Goal: Information Seeking & Learning: Learn about a topic

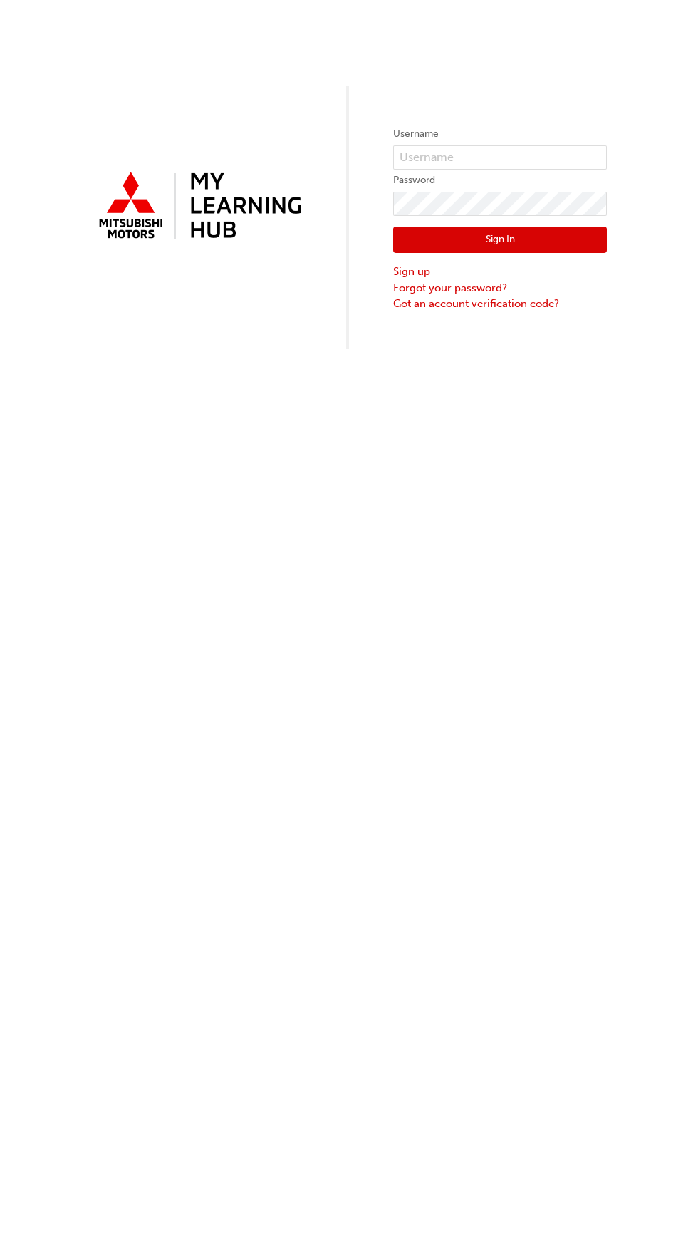
click at [532, 239] on button "Sign In" at bounding box center [500, 240] width 214 height 27
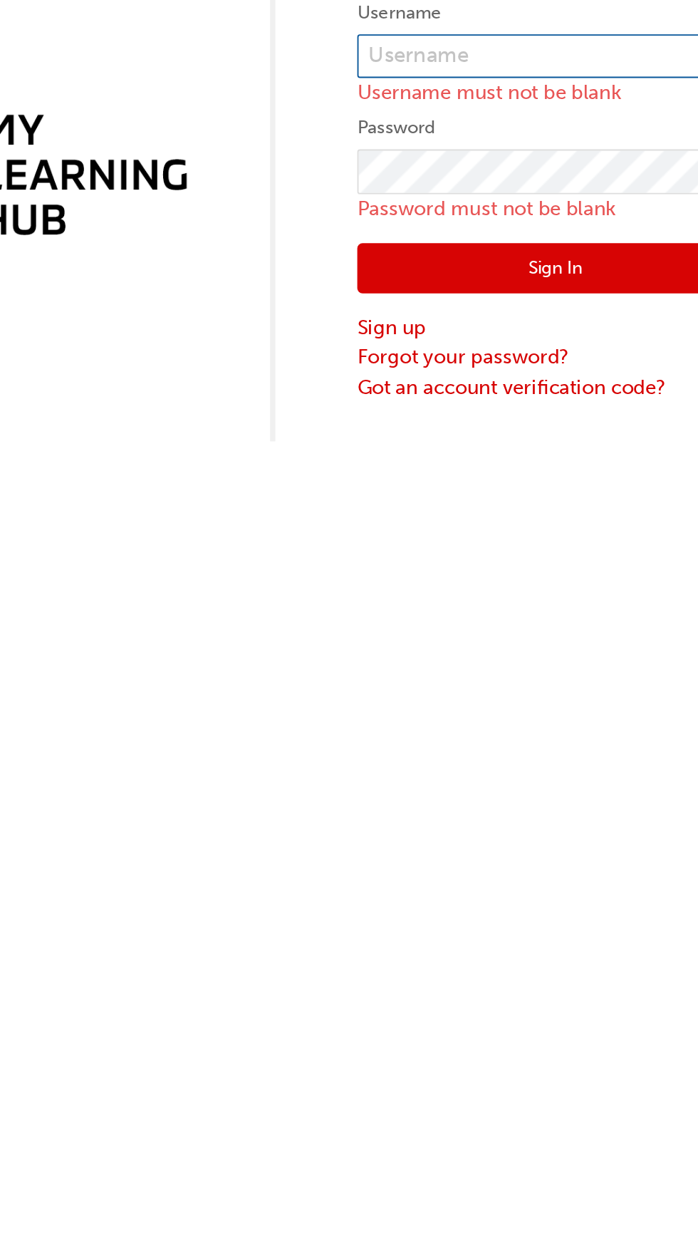
click at [504, 143] on input "text" at bounding box center [500, 142] width 214 height 24
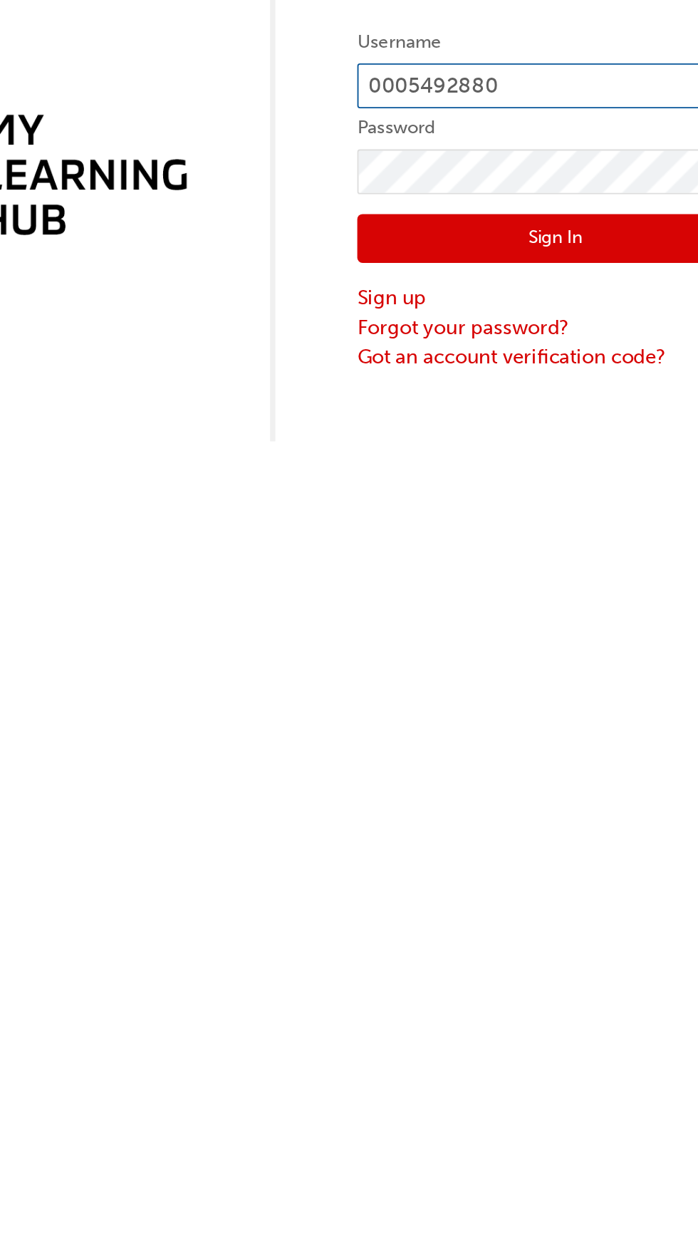
click button "Sign In" at bounding box center [500, 240] width 214 height 27
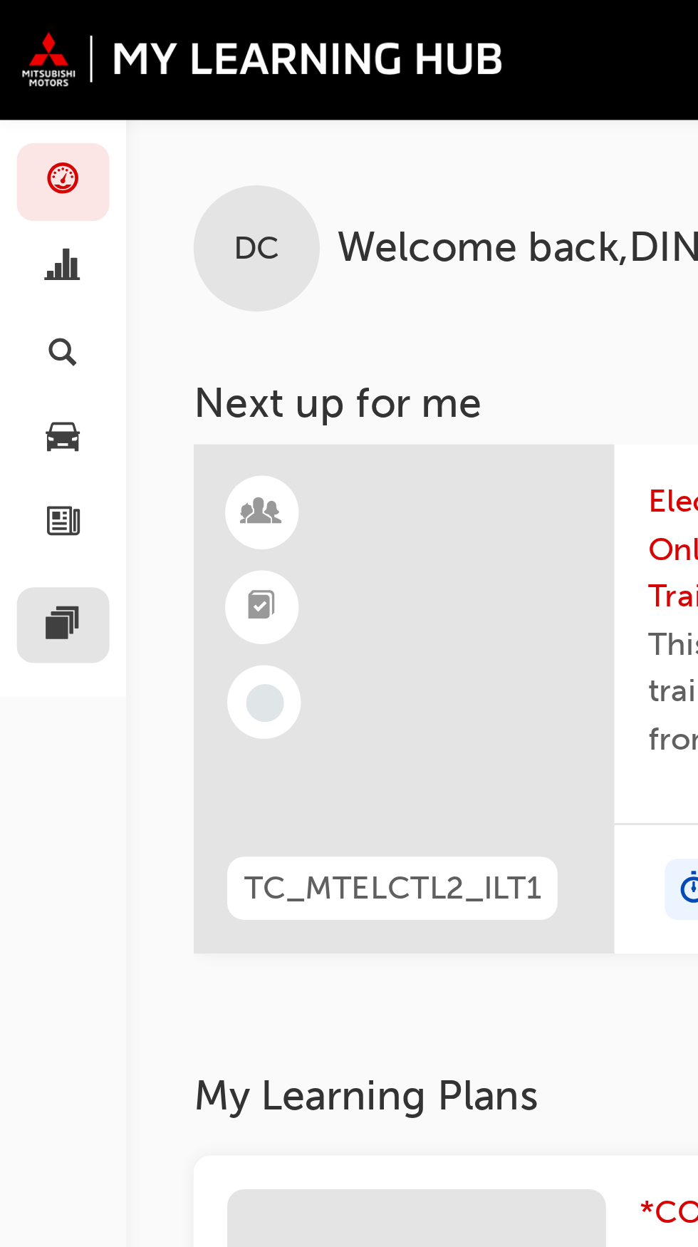
click at [20, 214] on span "pages-icon" at bounding box center [21, 212] width 11 height 13
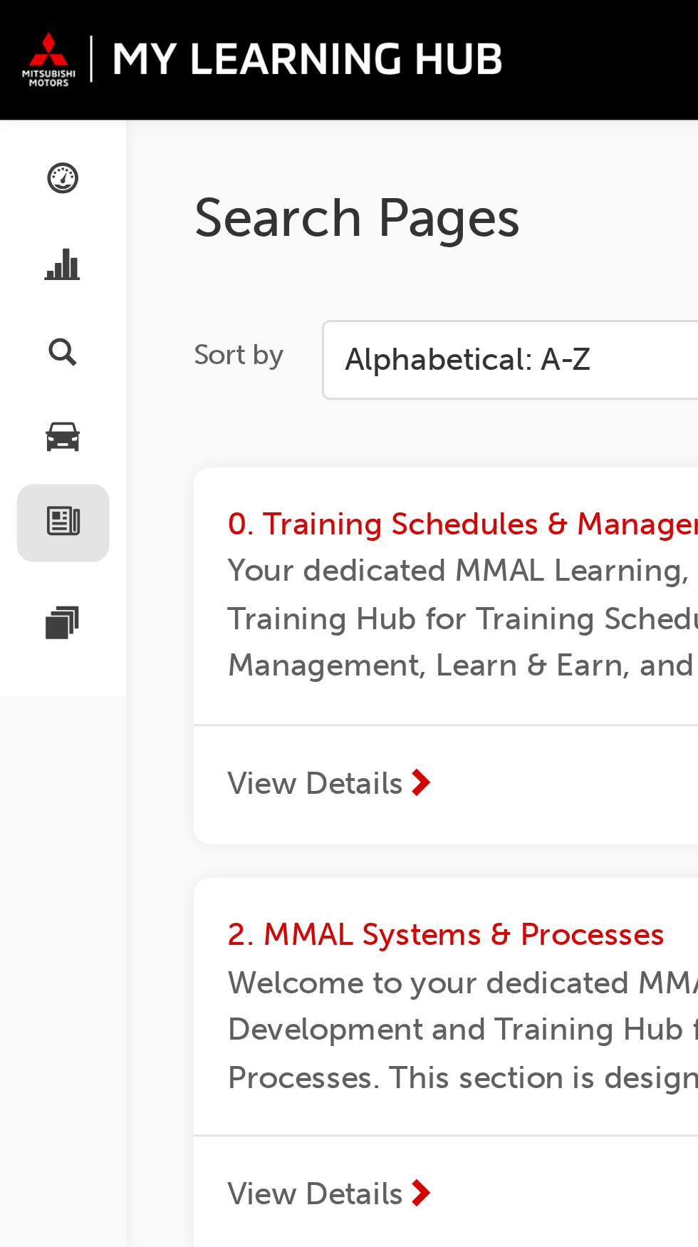
click at [24, 180] on span "news-icon" at bounding box center [21, 177] width 11 height 13
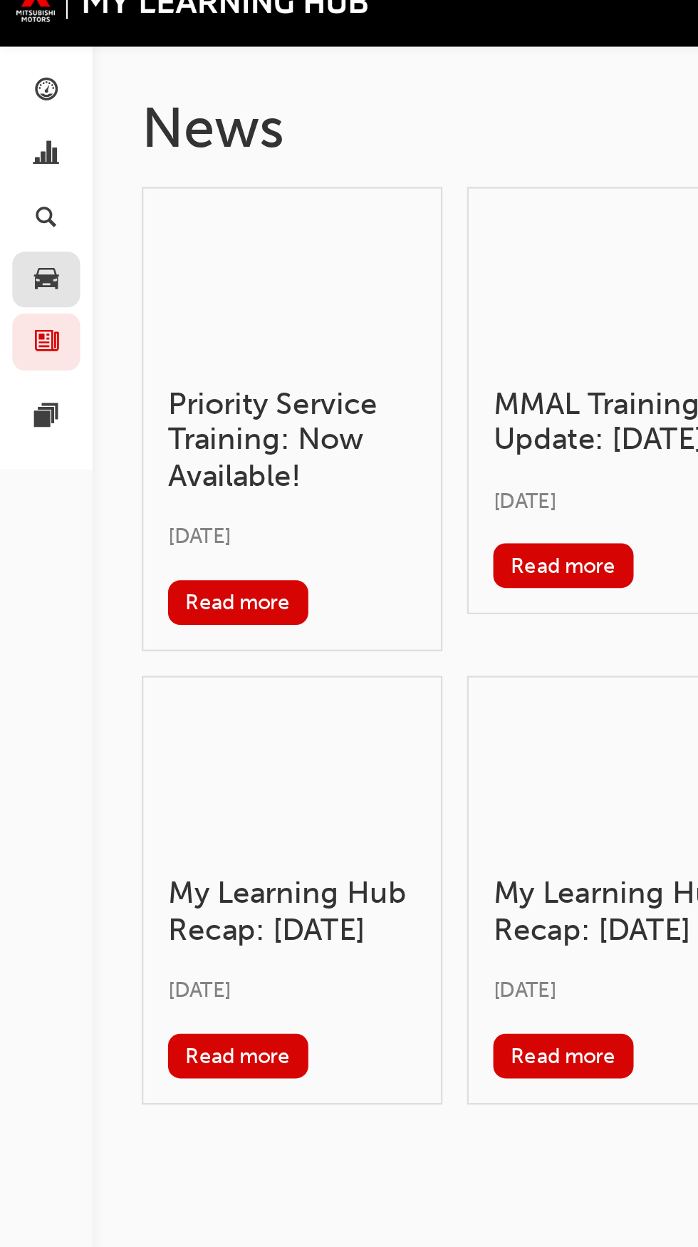
click at [24, 148] on span "car-icon" at bounding box center [21, 148] width 11 height 13
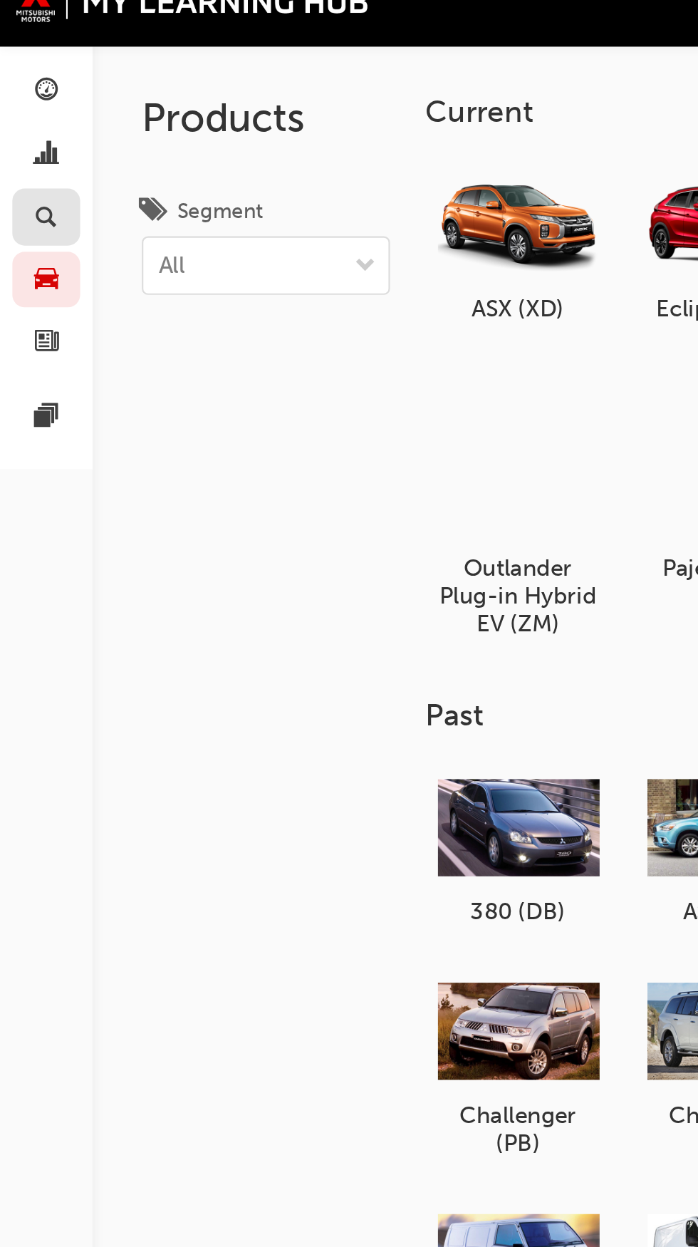
click at [26, 115] on span "search-icon" at bounding box center [21, 119] width 10 height 13
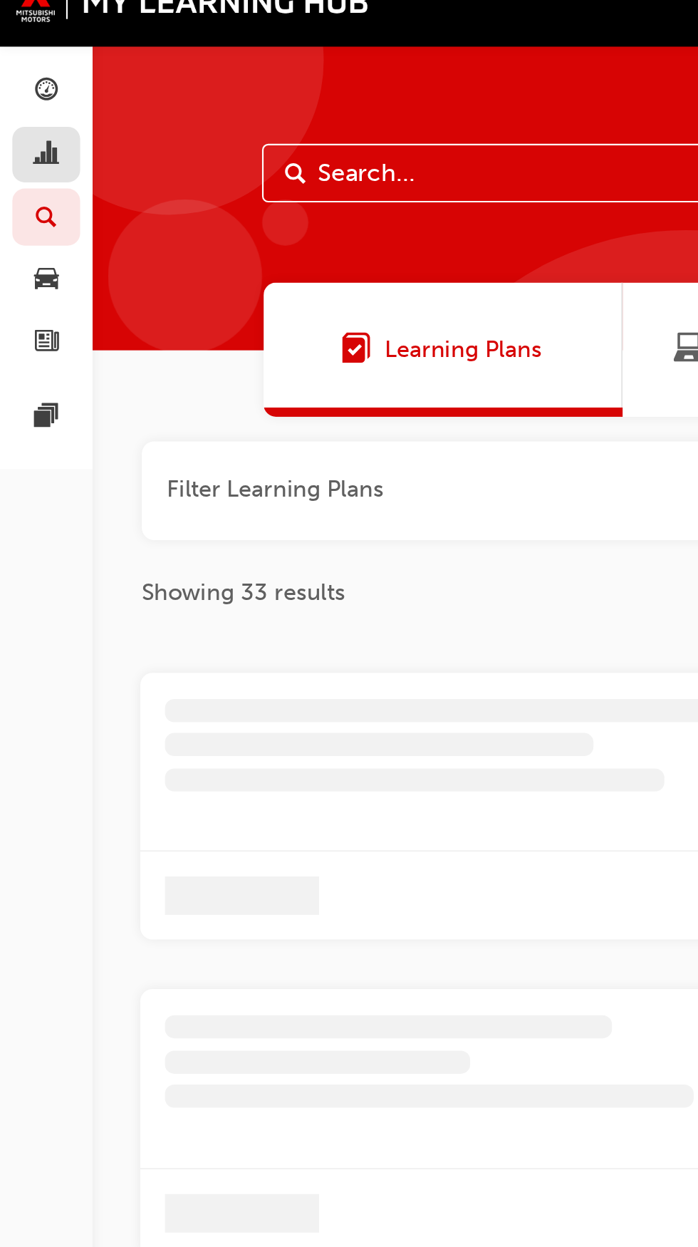
click at [21, 88] on span "chart-icon" at bounding box center [21, 91] width 11 height 13
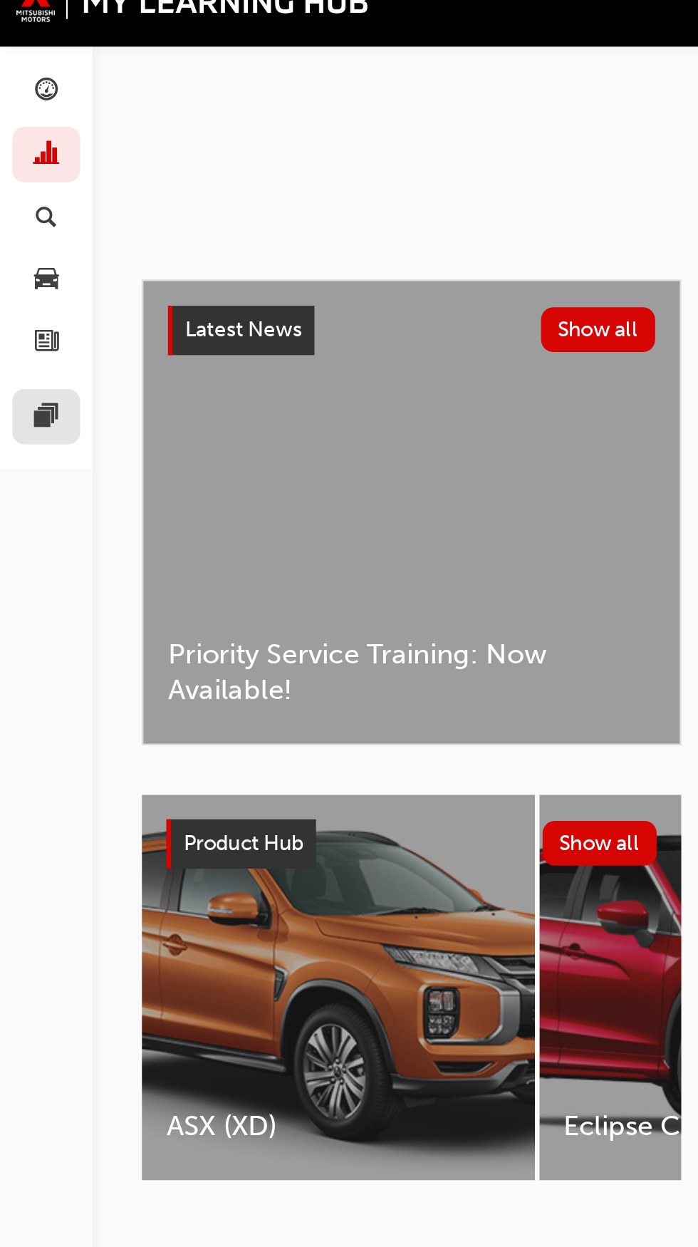
click at [25, 211] on span "pages-icon" at bounding box center [21, 212] width 11 height 13
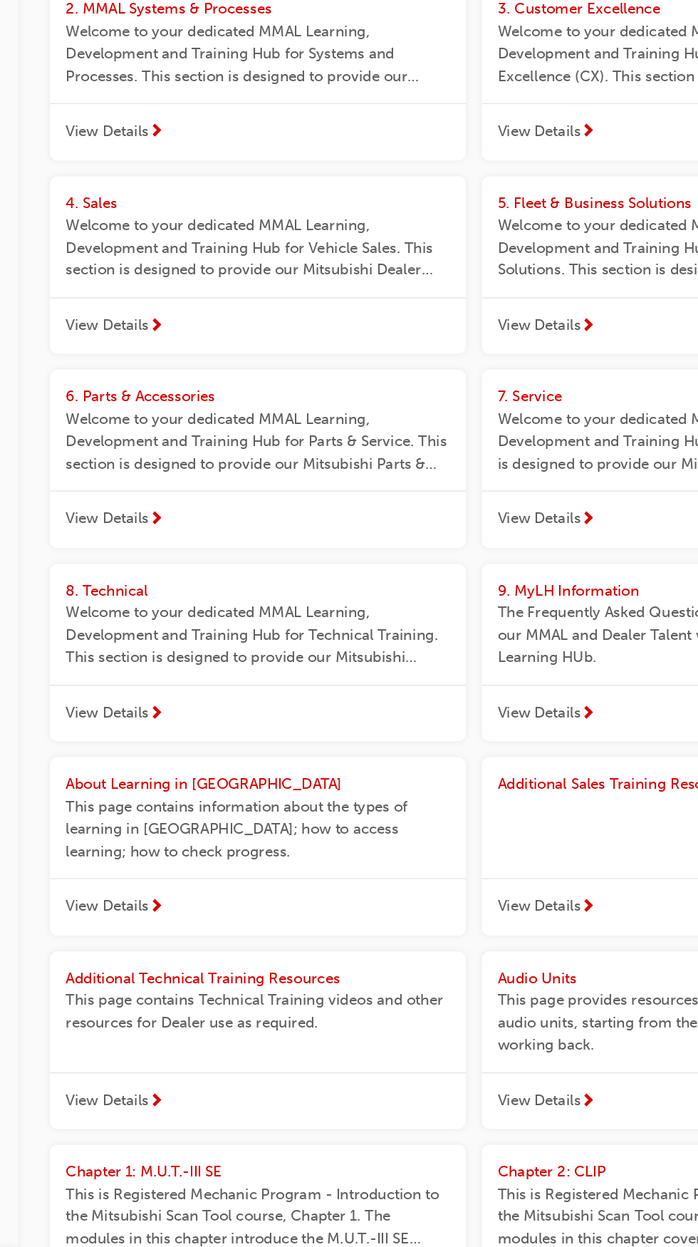
click at [117, 744] on span "Welcome to your dedicated MMAL Learning, Development and Training Hub for Techn…" at bounding box center [215, 766] width 276 height 48
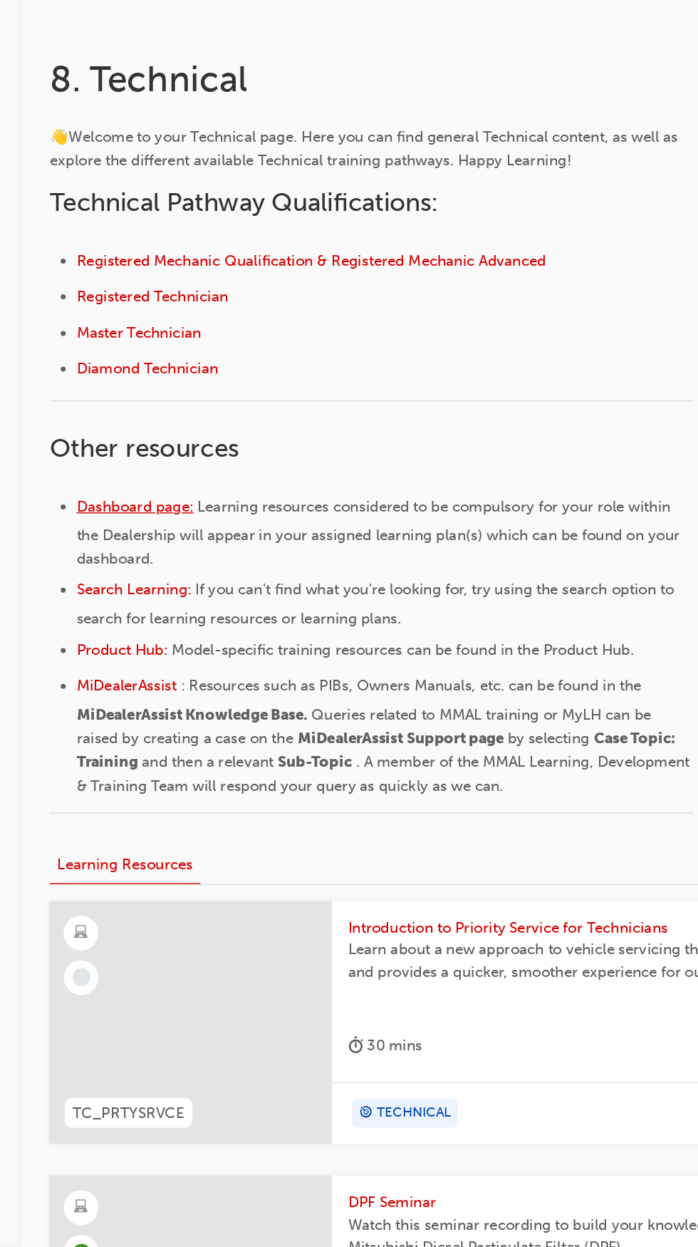
click at [128, 672] on span "Dashboard page:" at bounding box center [127, 674] width 84 height 13
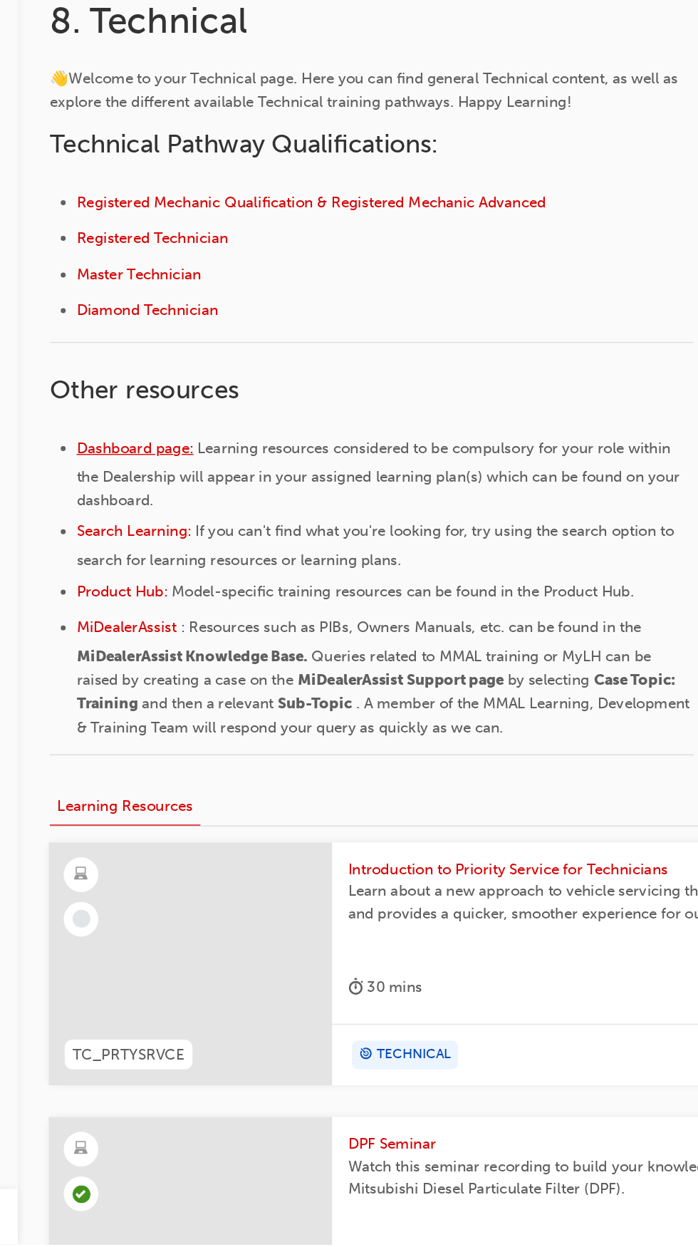
scroll to position [46, 0]
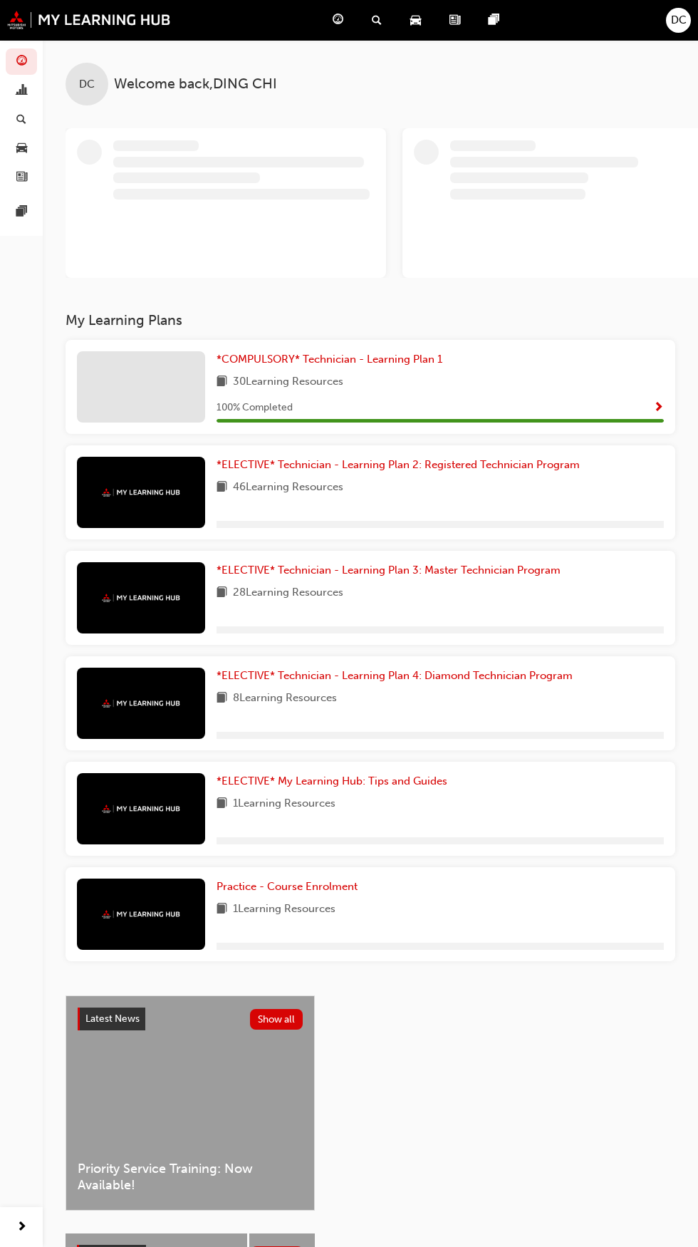
scroll to position [123, 0]
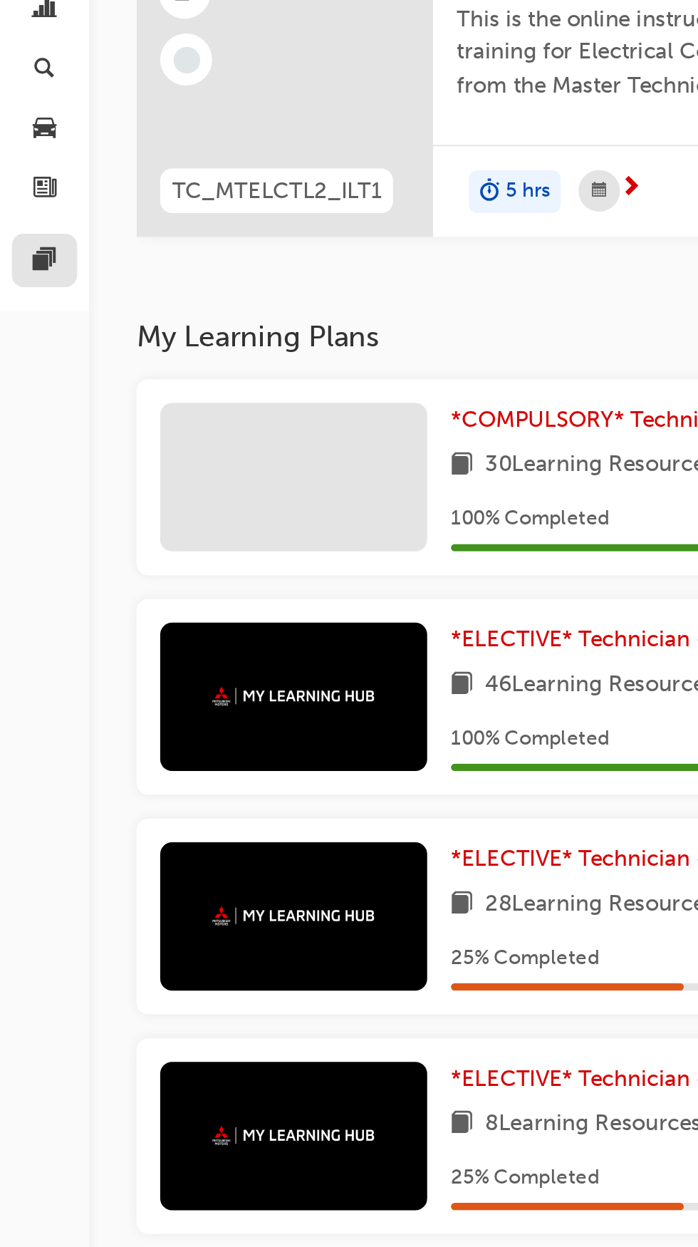
click at [19, 215] on span "pages-icon" at bounding box center [21, 212] width 11 height 13
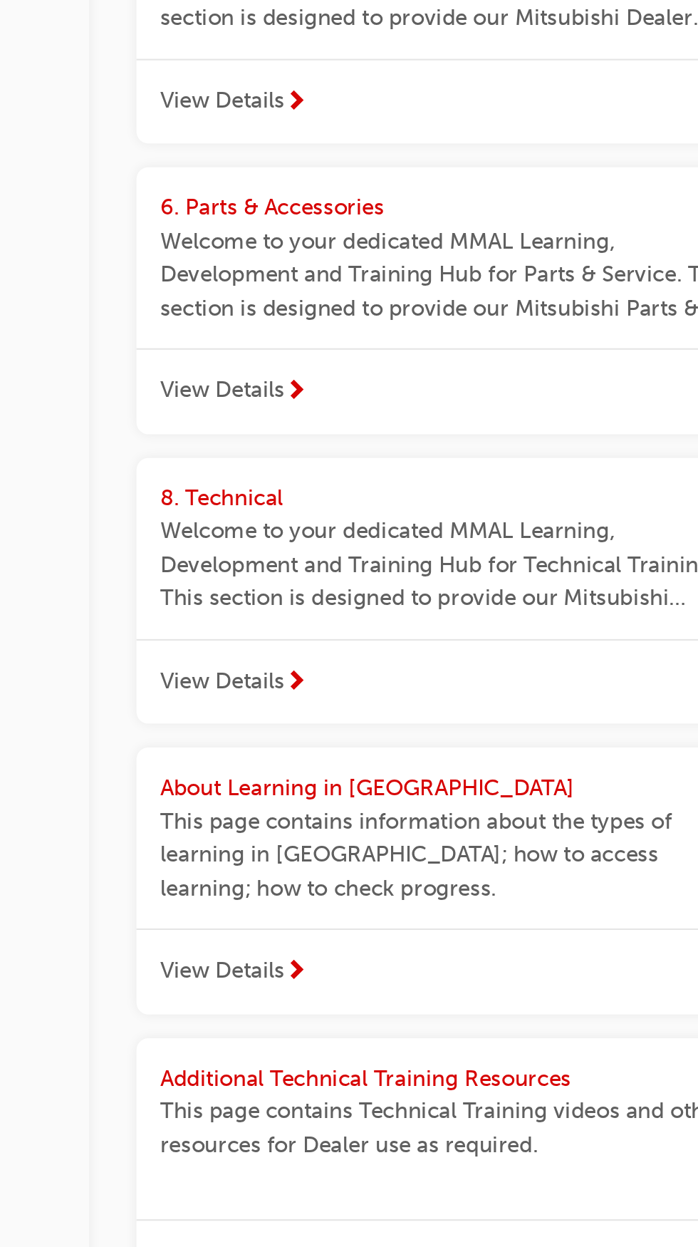
click at [238, 1012] on span "Additional Technical Training Resources" at bounding box center [175, 1013] width 197 height 13
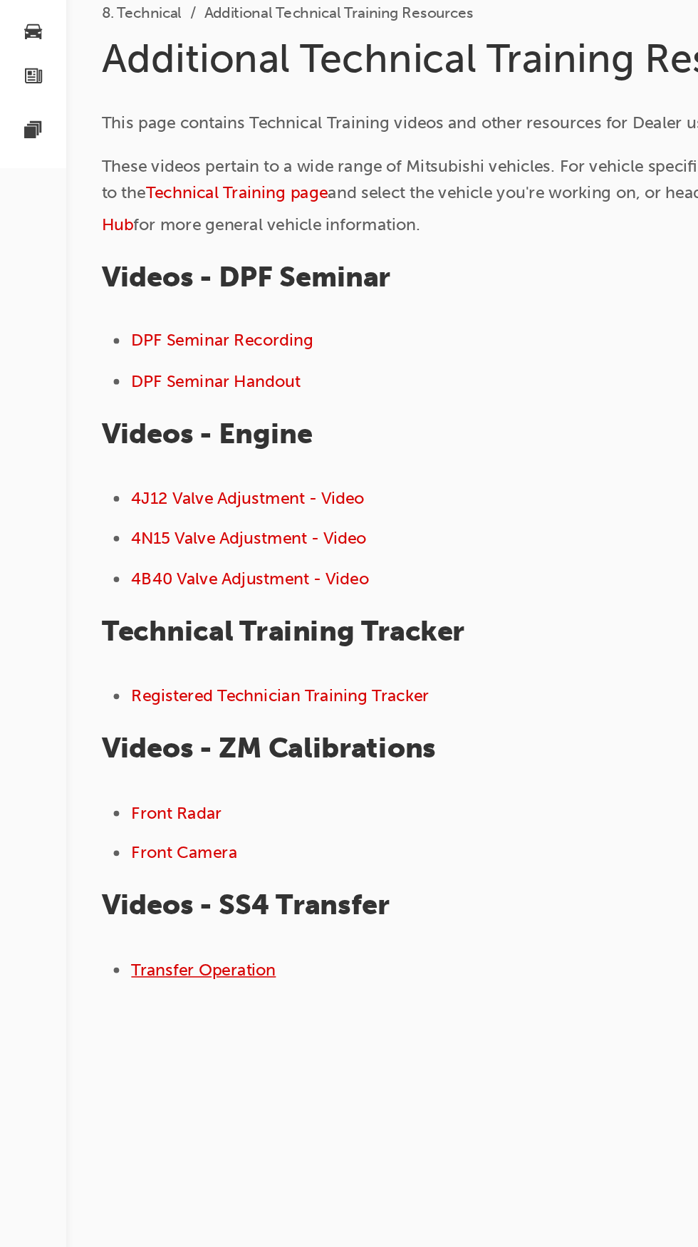
click at [157, 749] on span "Transfer Operation" at bounding box center [131, 753] width 93 height 13
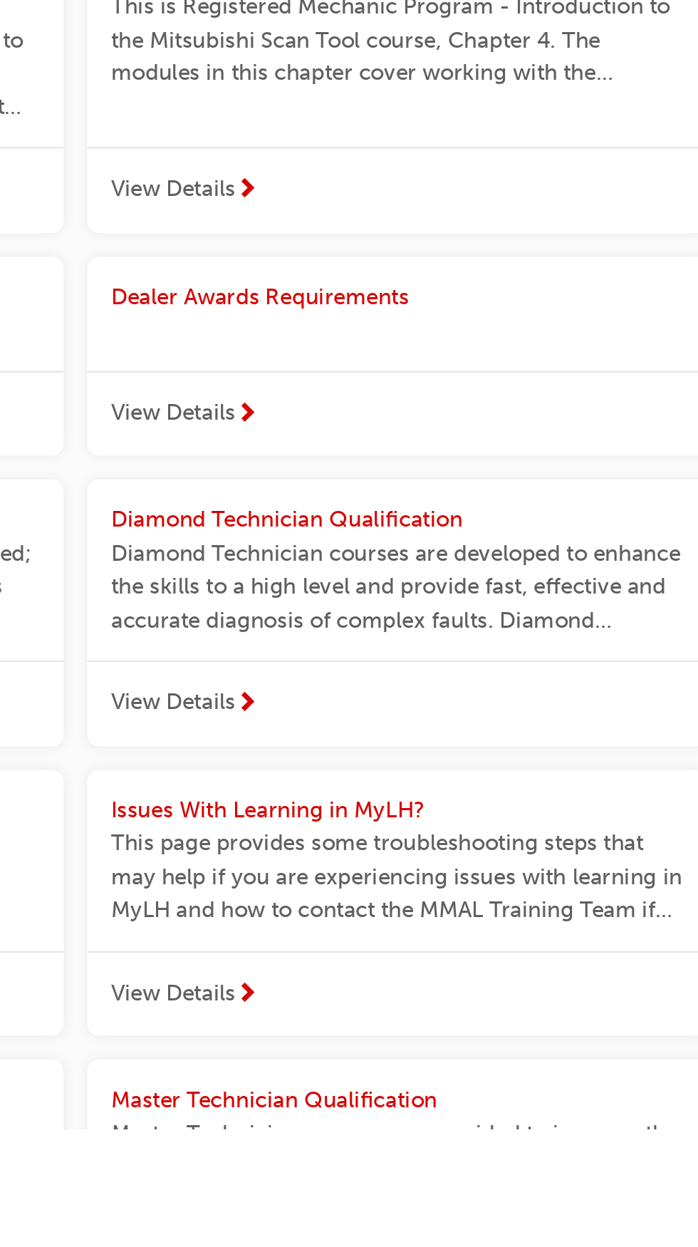
scroll to position [601, 0]
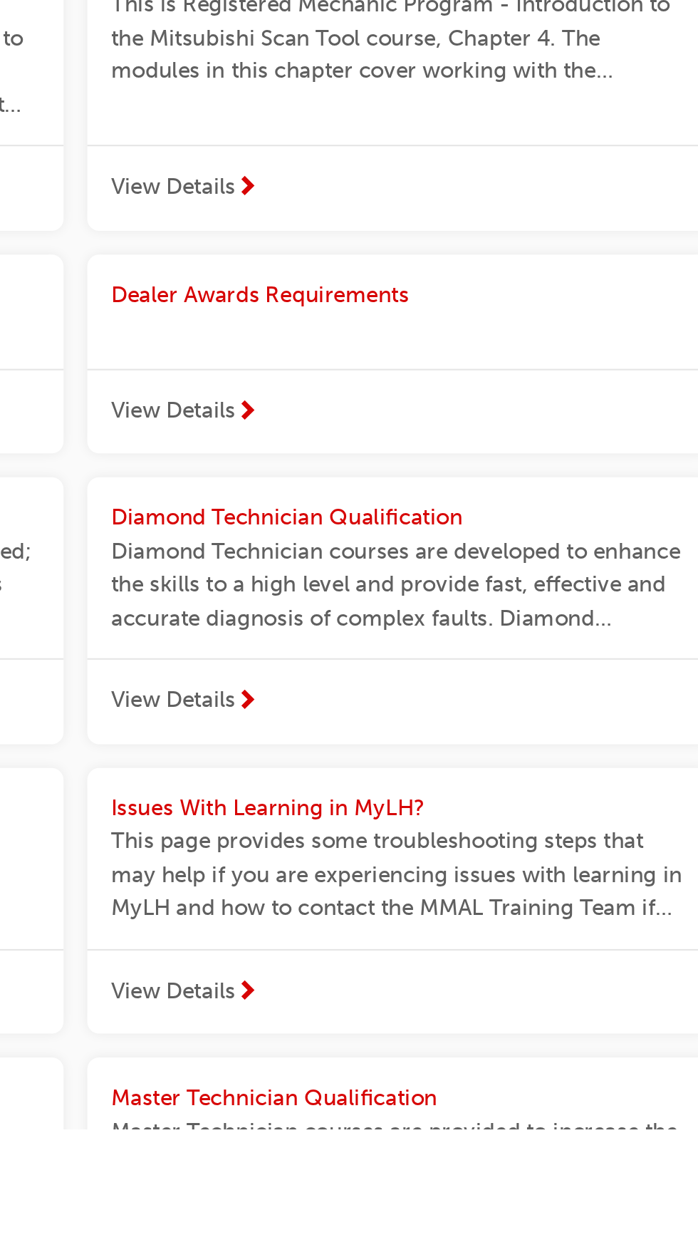
click at [445, 1179] on span "View Details" at bounding box center [418, 1181] width 60 height 16
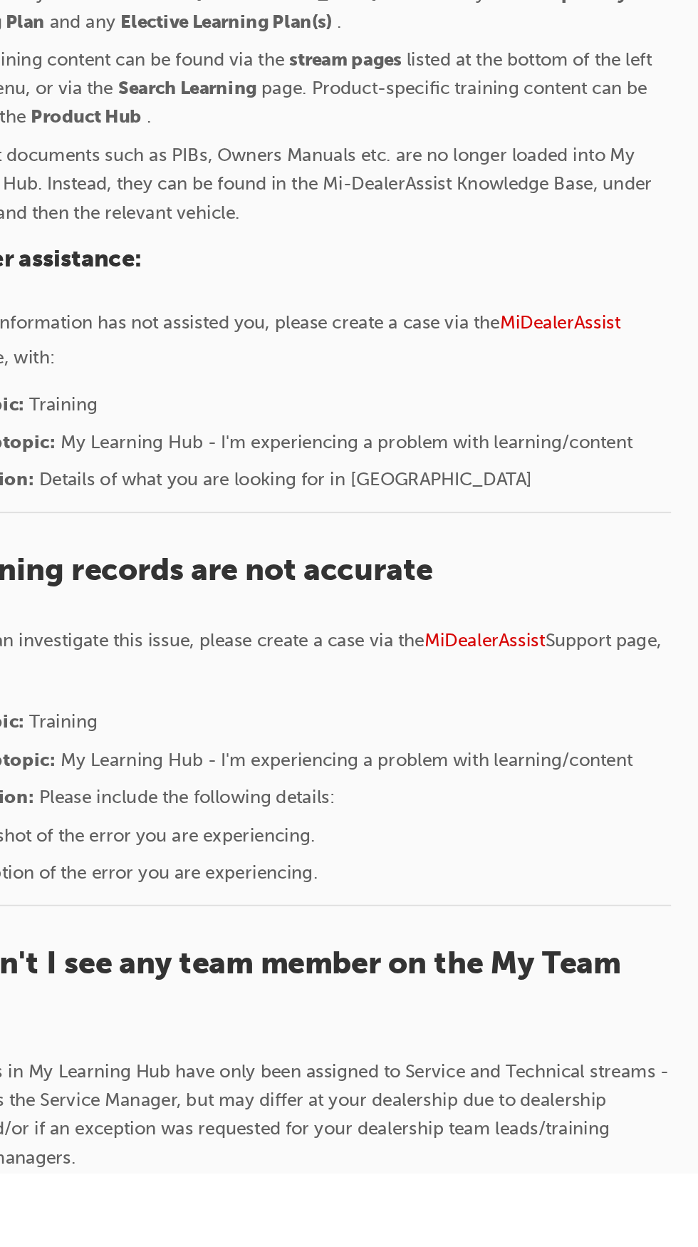
scroll to position [600, 0]
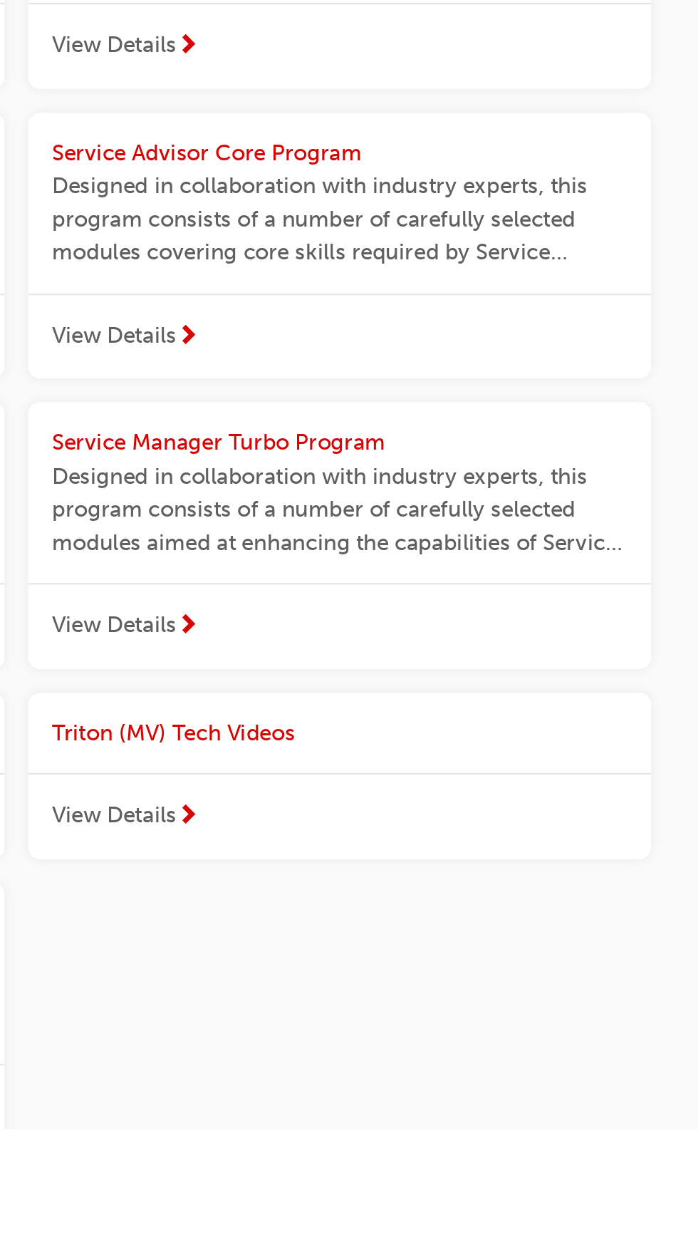
scroll to position [1615, 0]
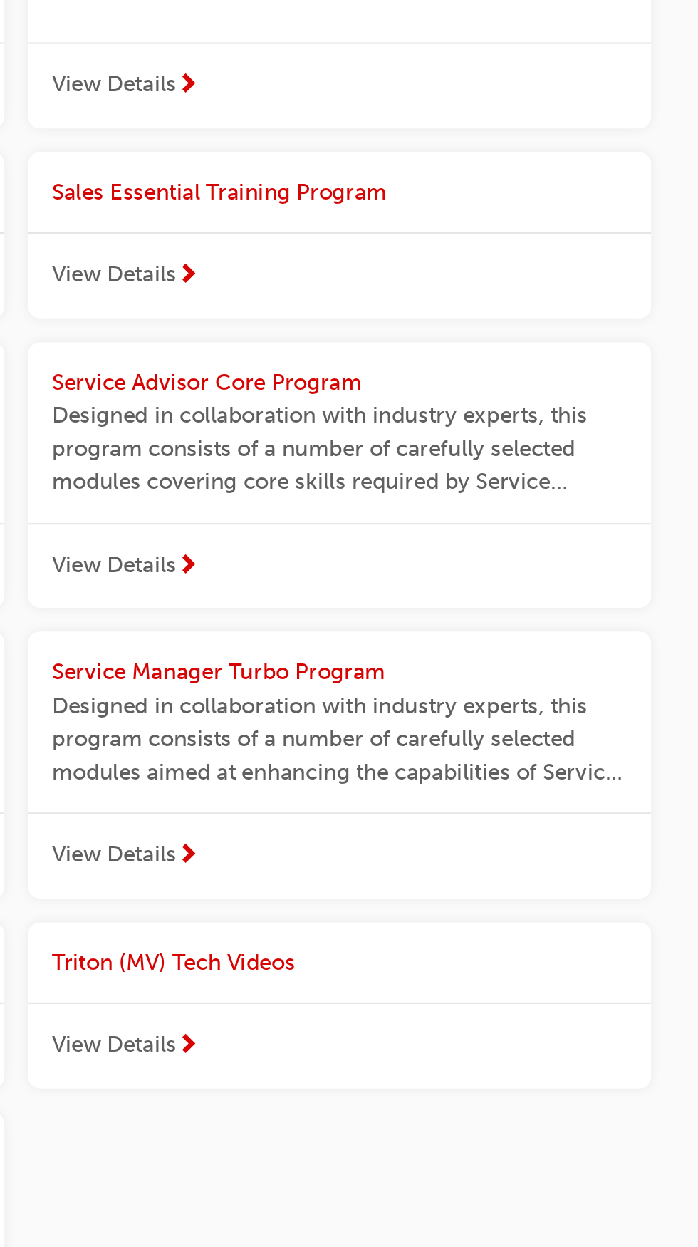
click at [500, 974] on span "Triton (MV) Tech Videos" at bounding box center [446, 974] width 117 height 13
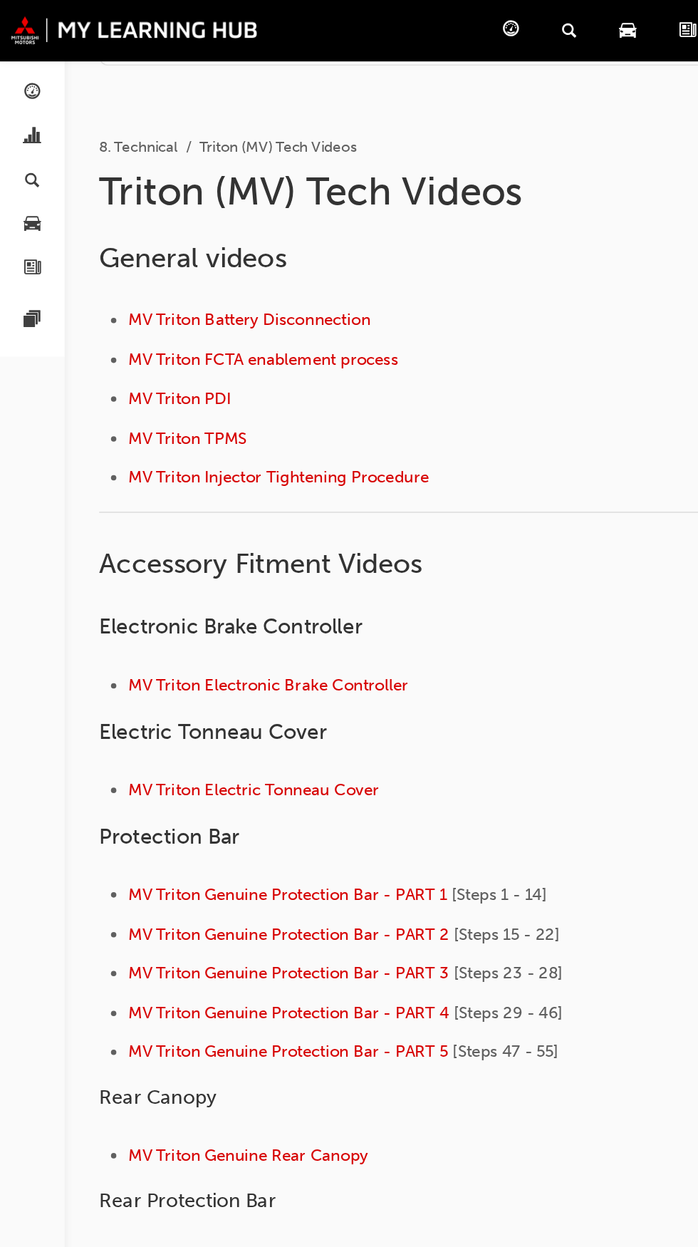
scroll to position [35, 0]
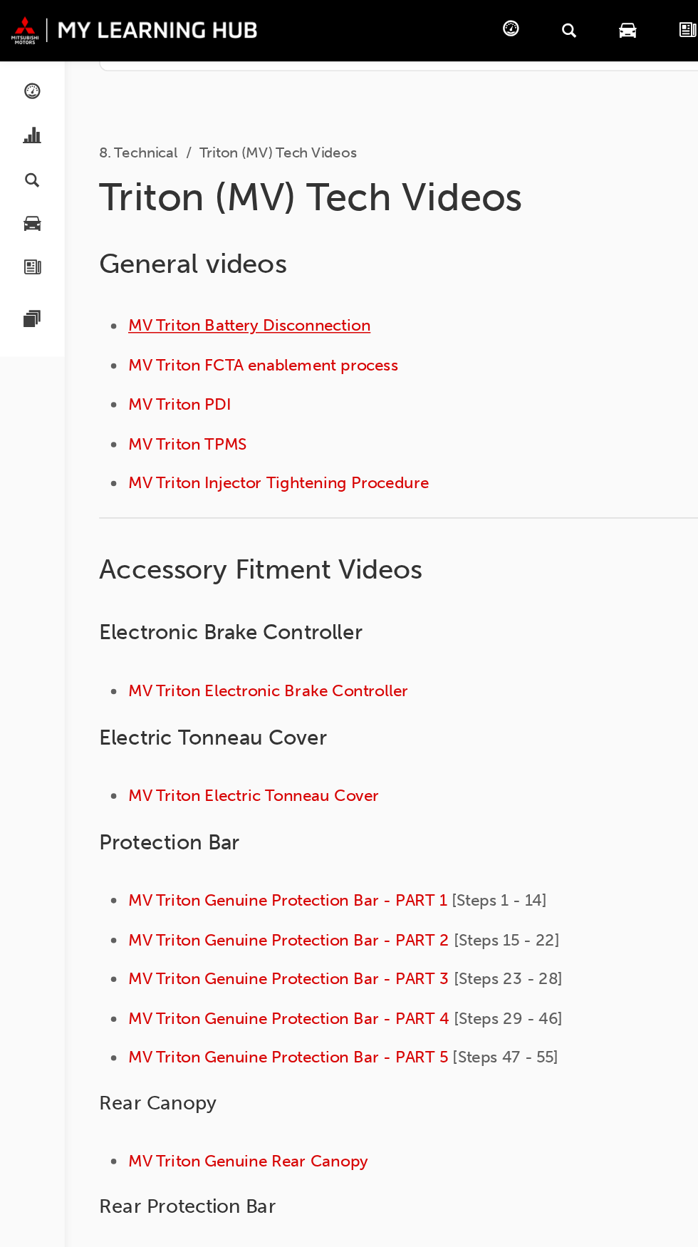
click at [199, 213] on span "MV Triton Battery Disconnection" at bounding box center [165, 215] width 160 height 13
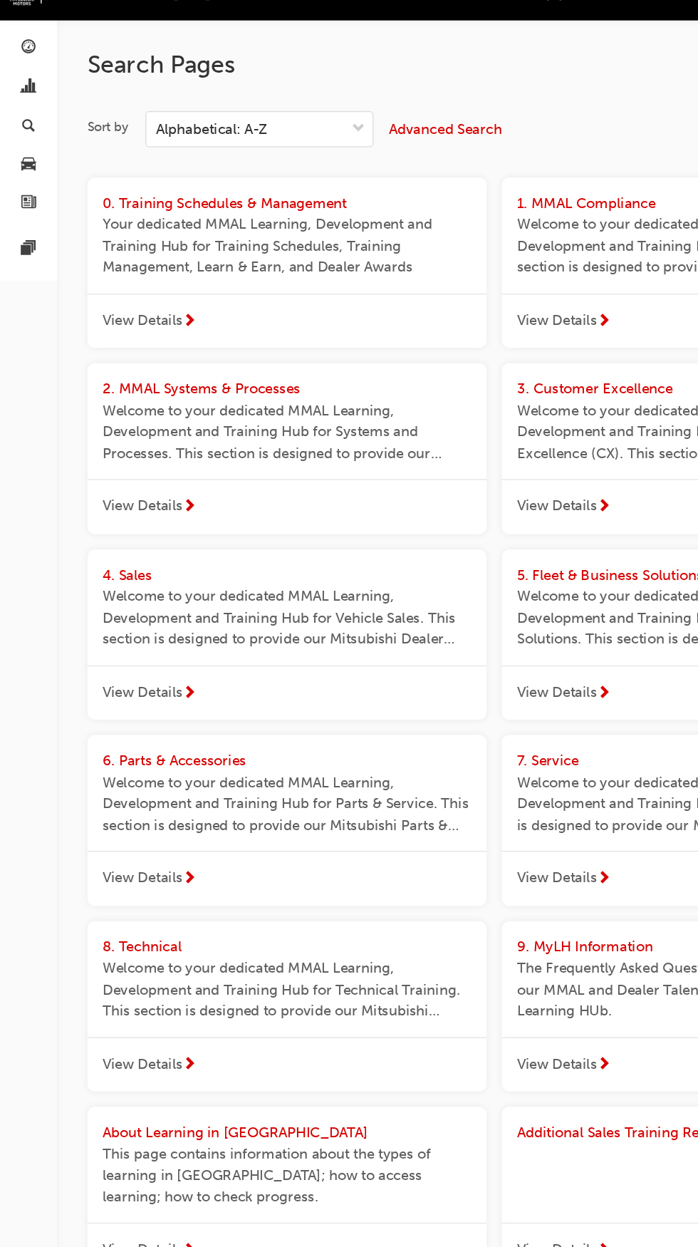
click at [154, 605] on span "Welcome to your dedicated MMAL Learning, Development and Training Hub for Parts…" at bounding box center [215, 627] width 276 height 48
click at [124, 744] on span "Welcome to your dedicated MMAL Learning, Development and Training Hub for Techn…" at bounding box center [215, 766] width 276 height 48
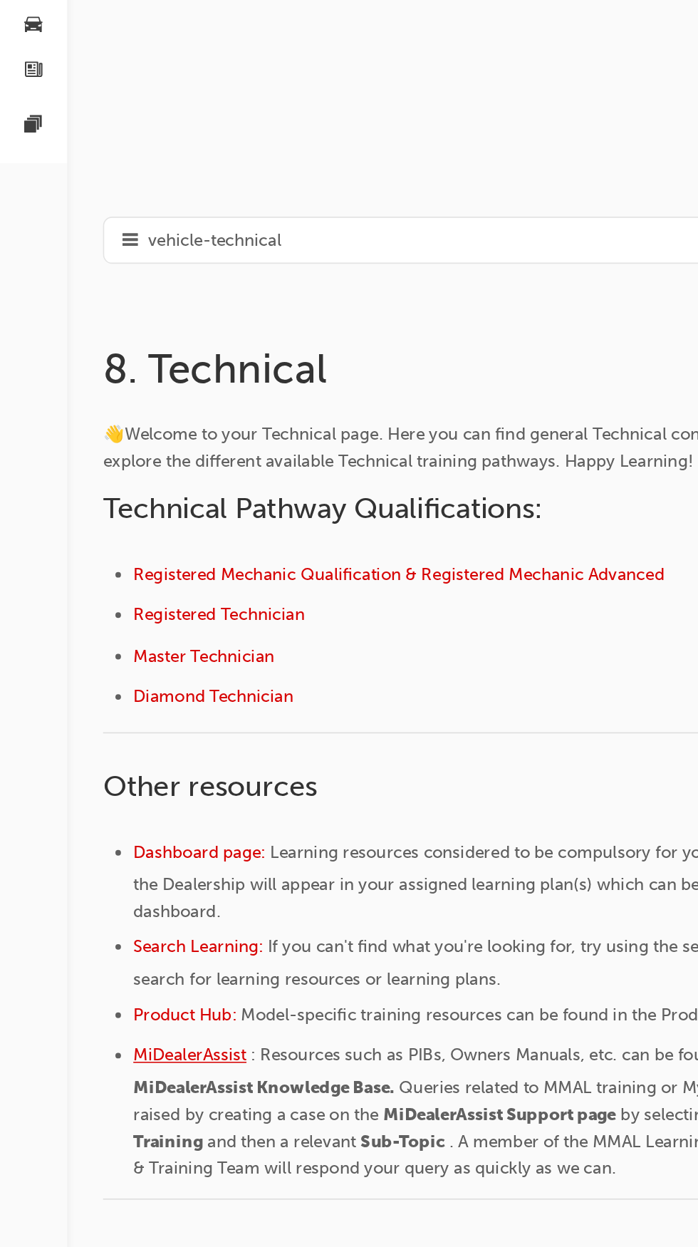
click at [133, 802] on span "MiDealerAssist" at bounding box center [121, 803] width 72 height 13
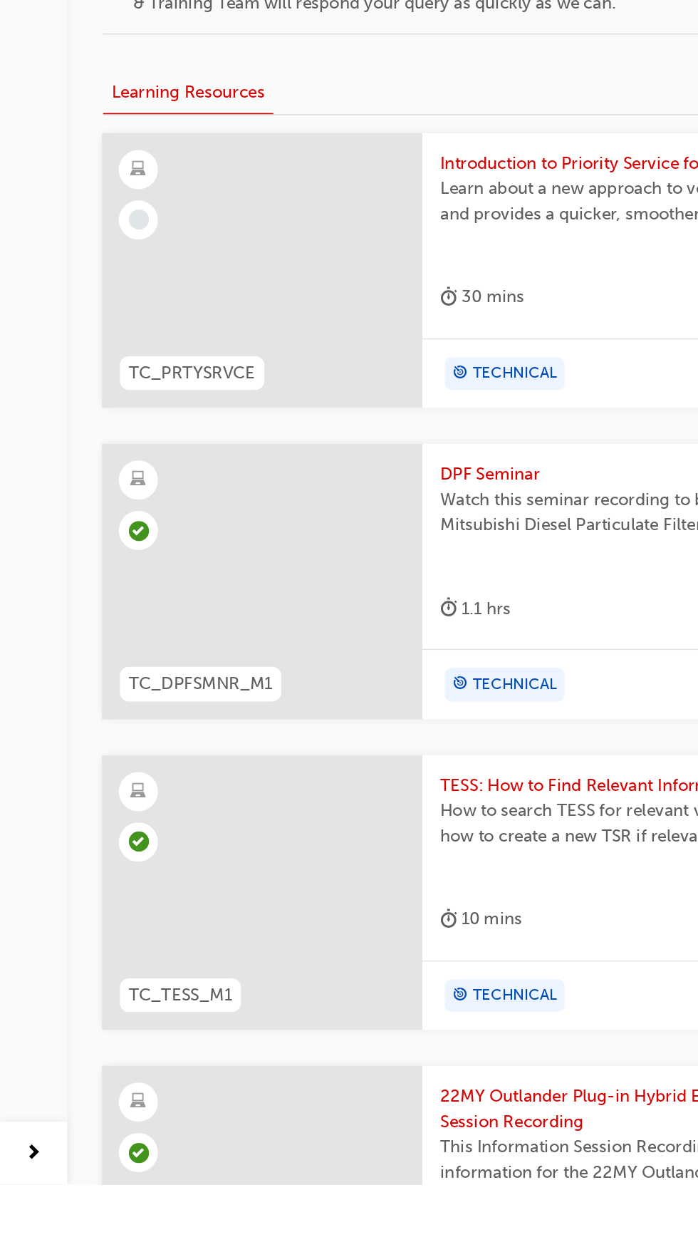
scroll to position [387, 0]
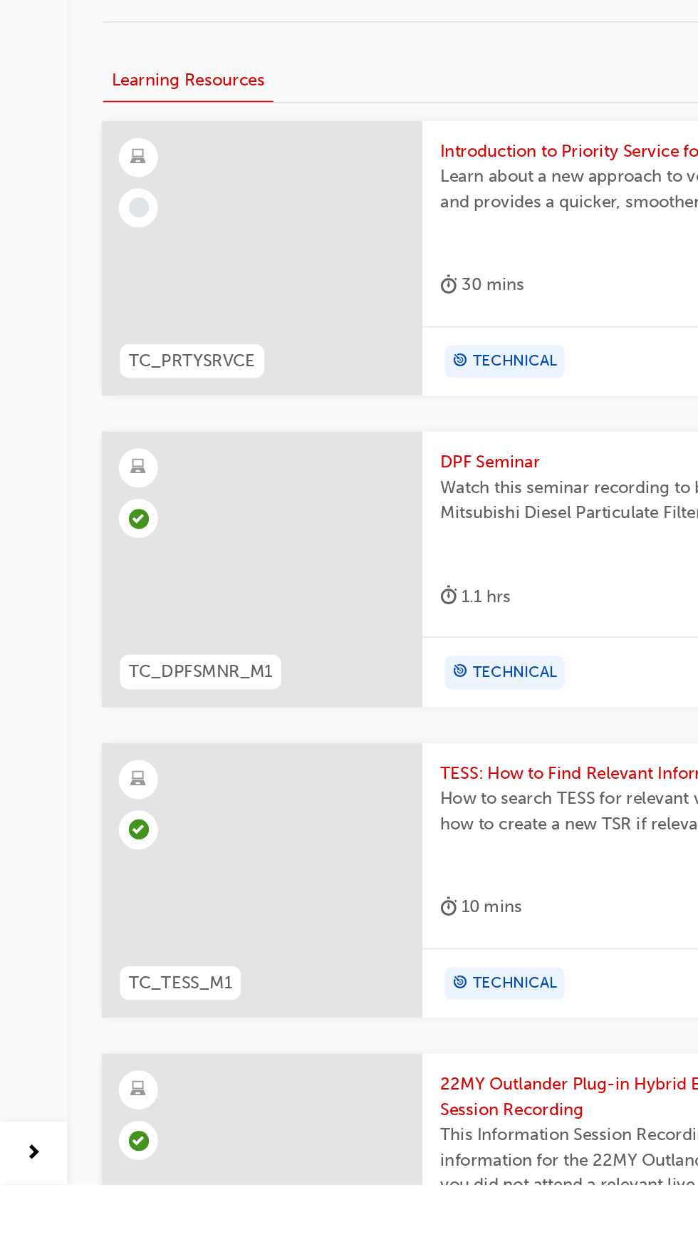
click at [321, 783] on span "DPF Seminar" at bounding box center [472, 787] width 385 height 16
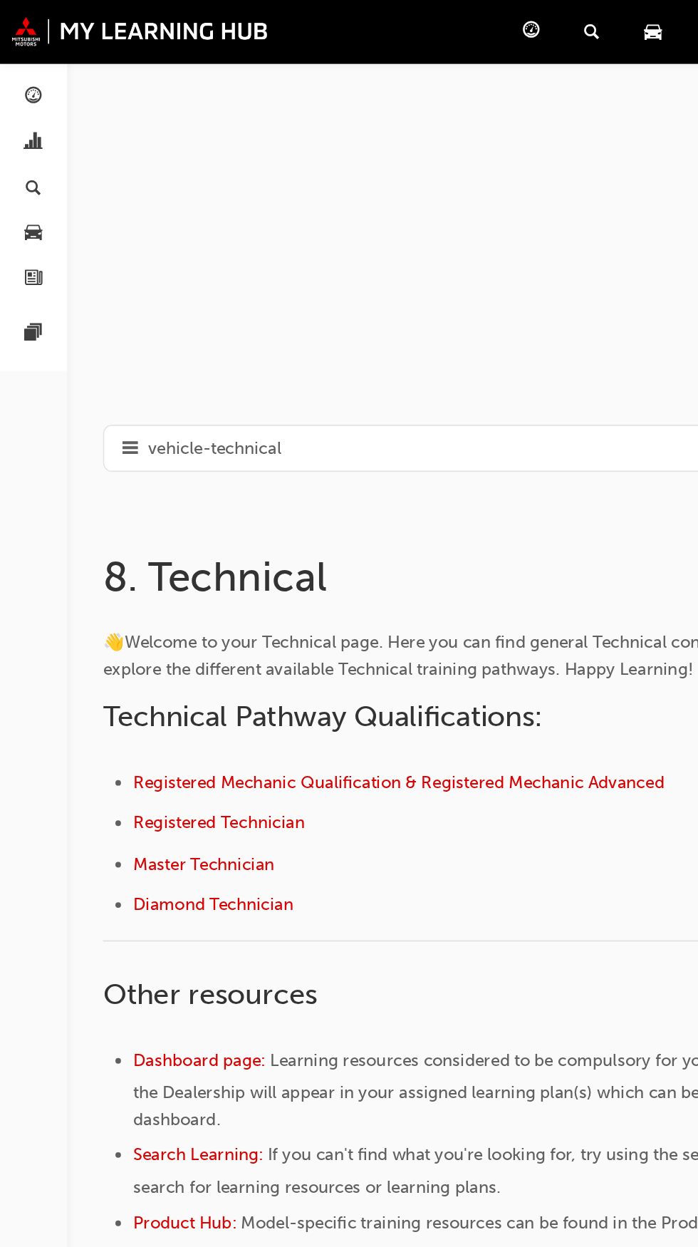
scroll to position [387, 0]
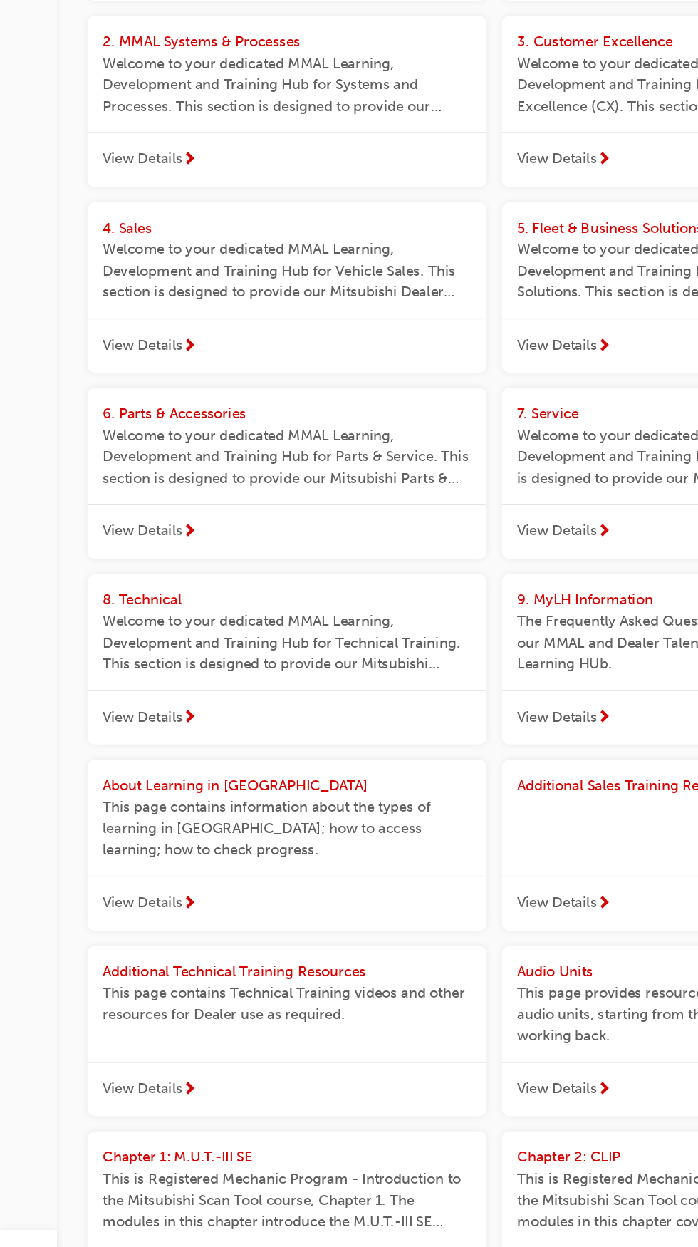
click at [226, 1027] on span "This page contains Technical Training videos and other resources for Dealer use…" at bounding box center [215, 1037] width 276 height 32
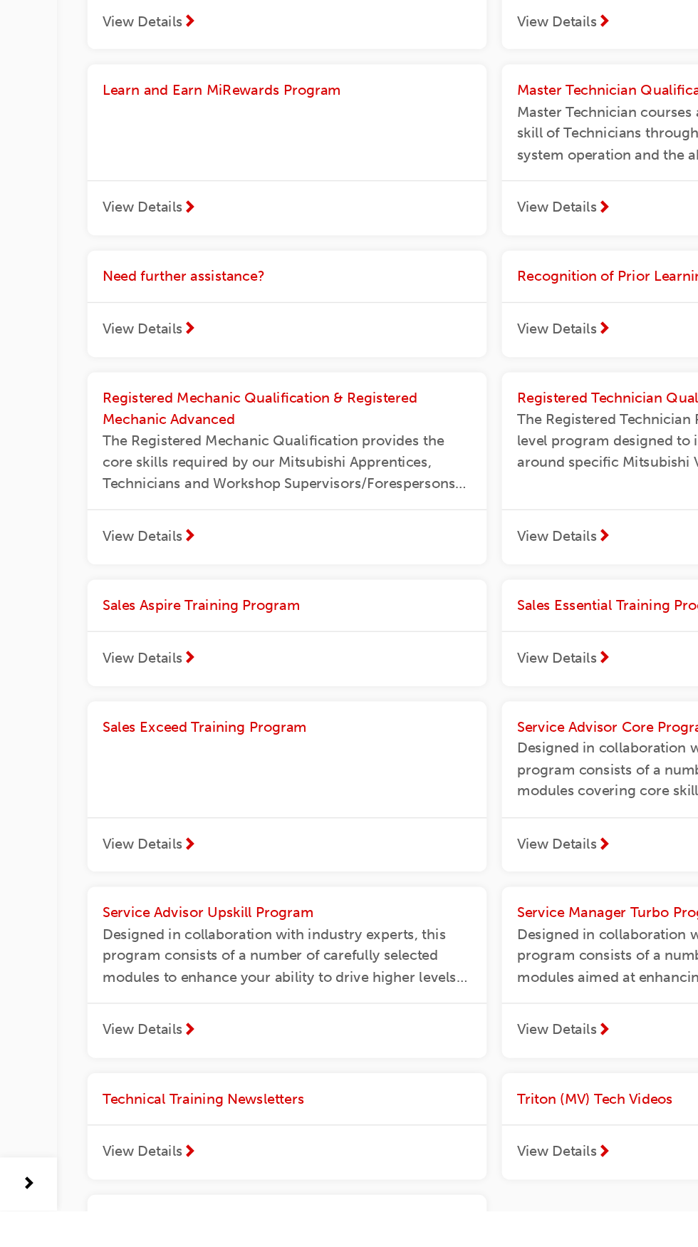
scroll to position [1452, 0]
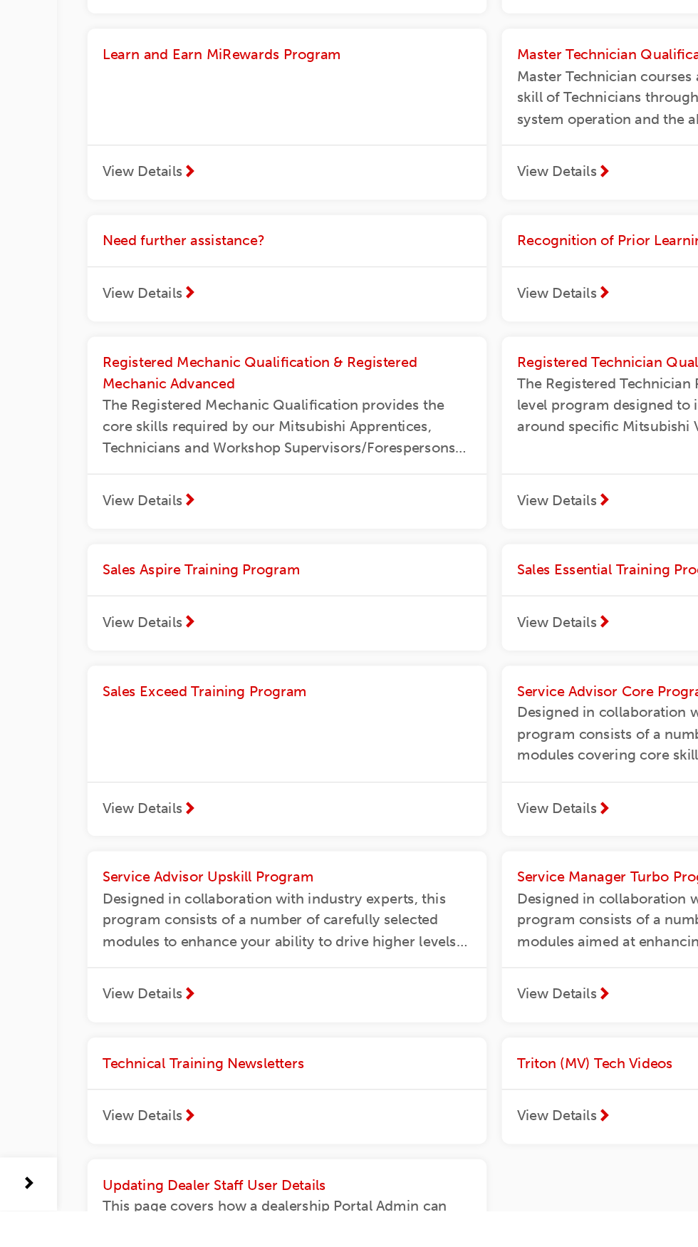
click at [208, 1140] on span "Technical Training Newsletters" at bounding box center [152, 1136] width 151 height 13
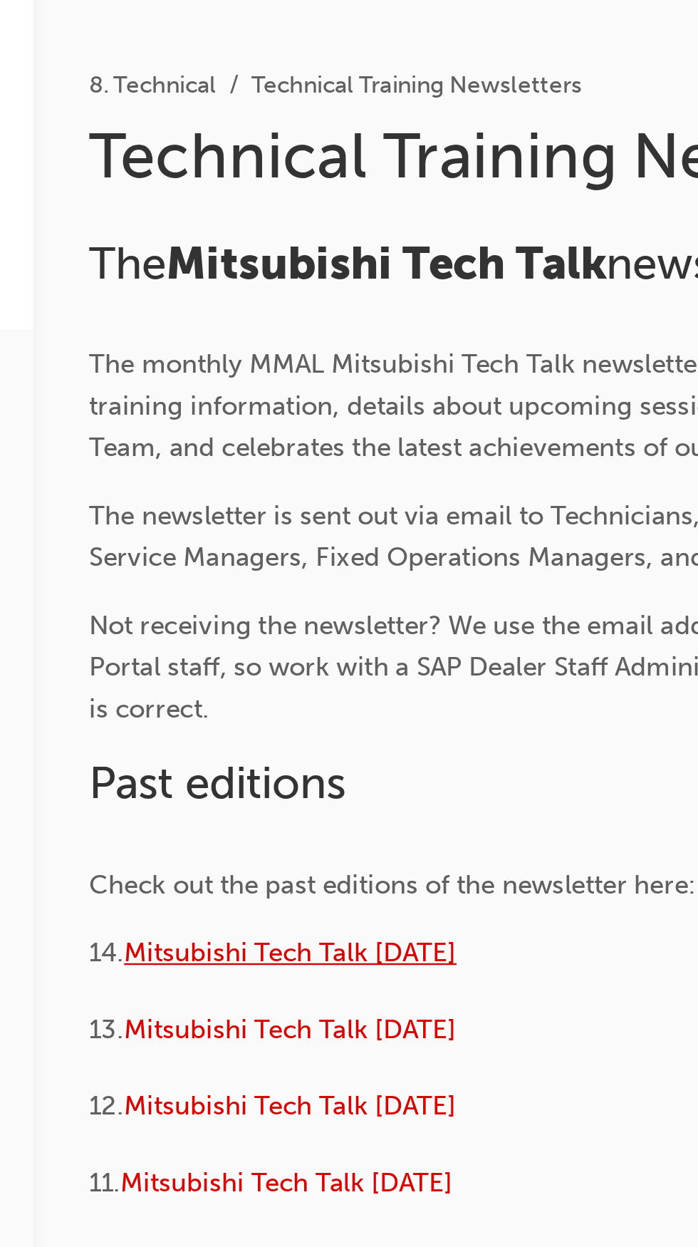
click at [189, 490] on span "Mitsubishi Tech Talk [DATE]" at bounding box center [148, 490] width 136 height 13
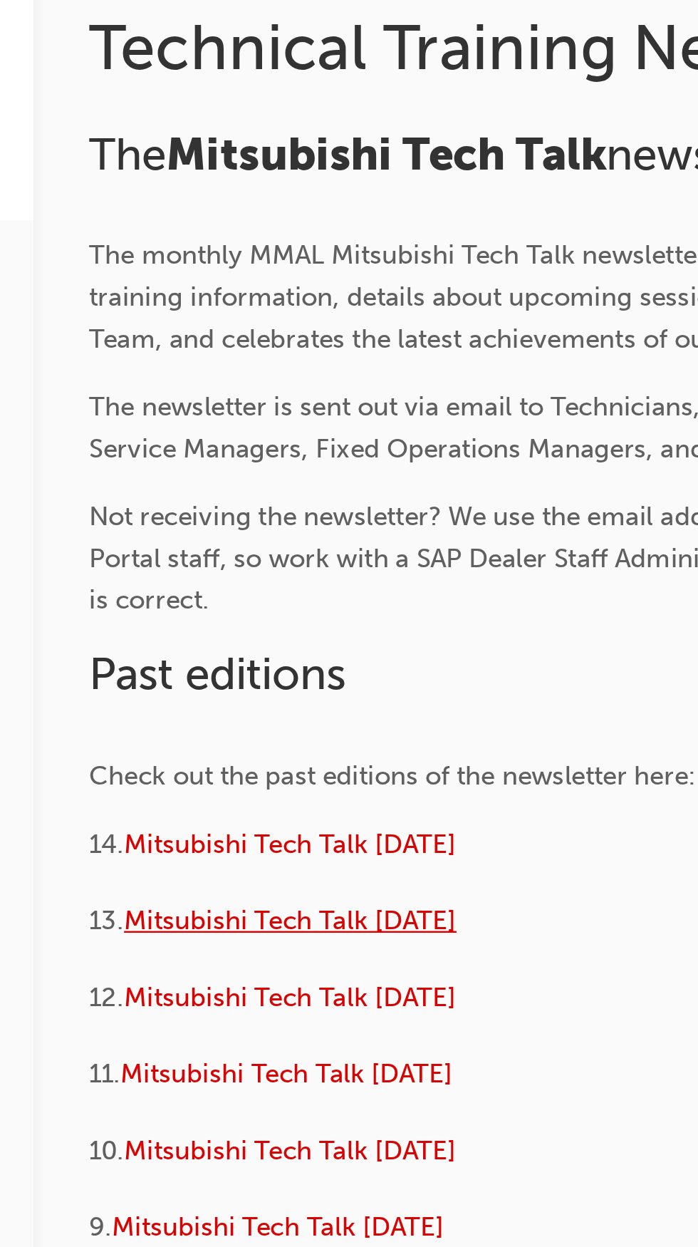
click at [210, 519] on span "Mitsubishi Tech Talk [DATE]" at bounding box center [148, 522] width 136 height 13
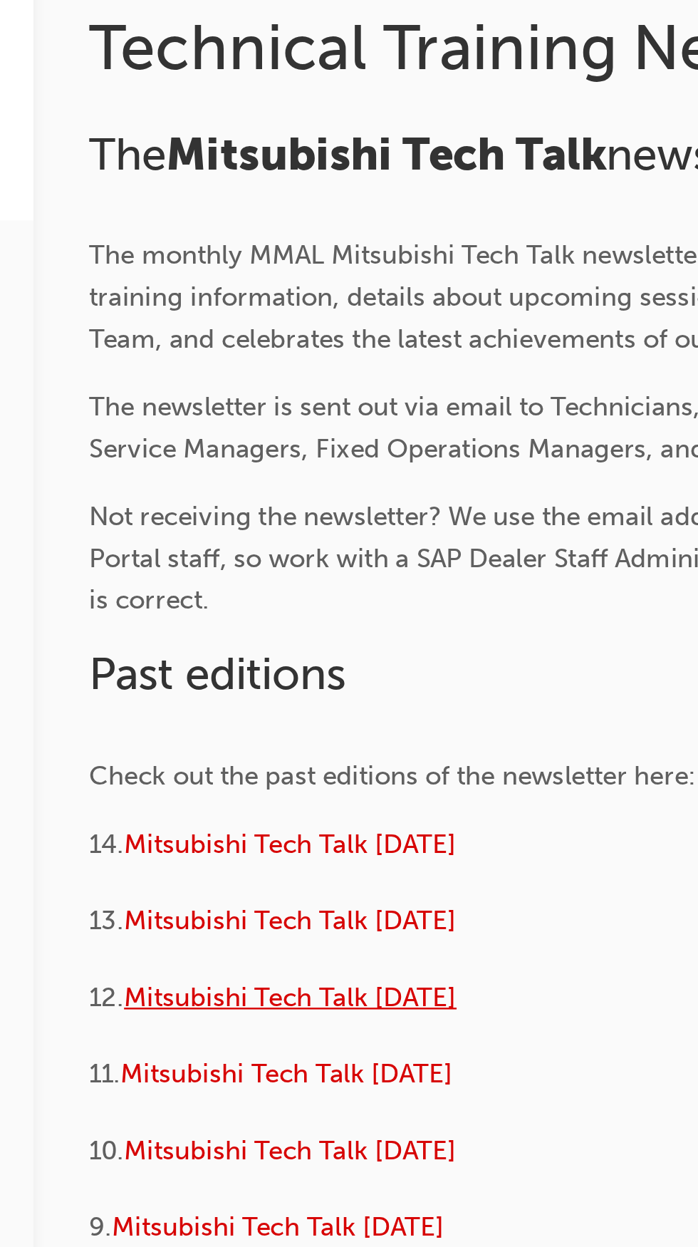
click at [188, 554] on span "Mitsubishi Tech Talk [DATE]" at bounding box center [148, 553] width 136 height 13
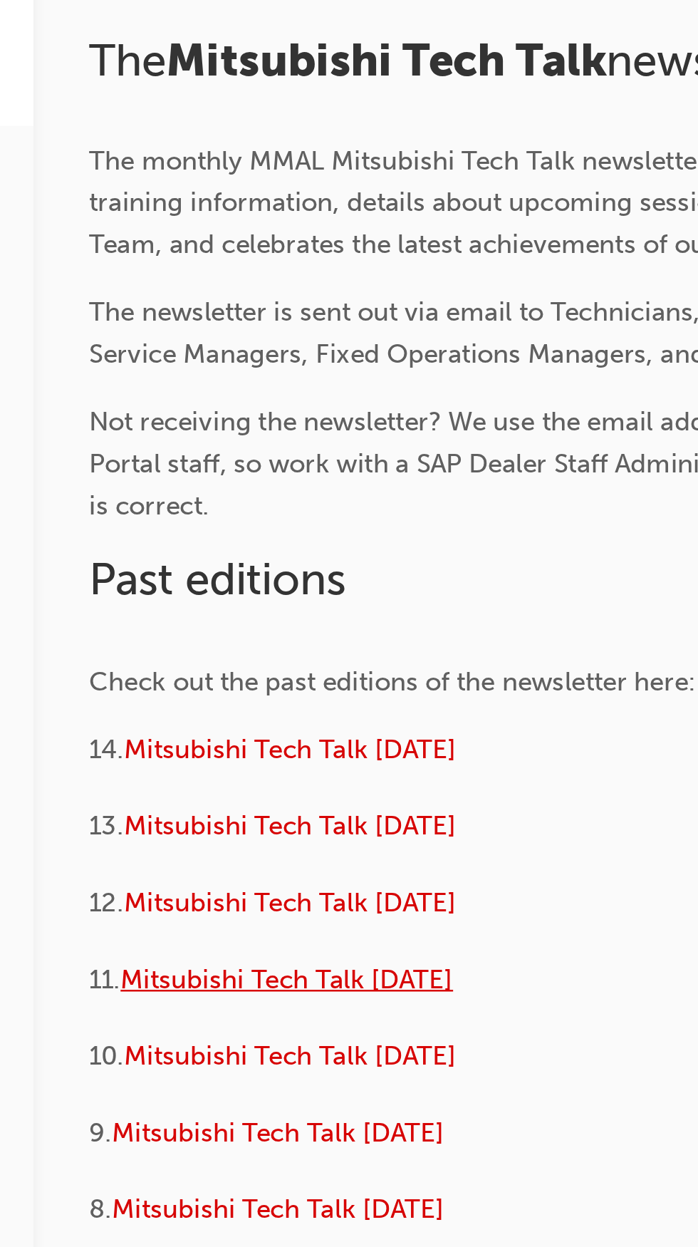
click at [202, 588] on span "Mitsubishi Tech Talk [DATE]" at bounding box center [146, 585] width 136 height 13
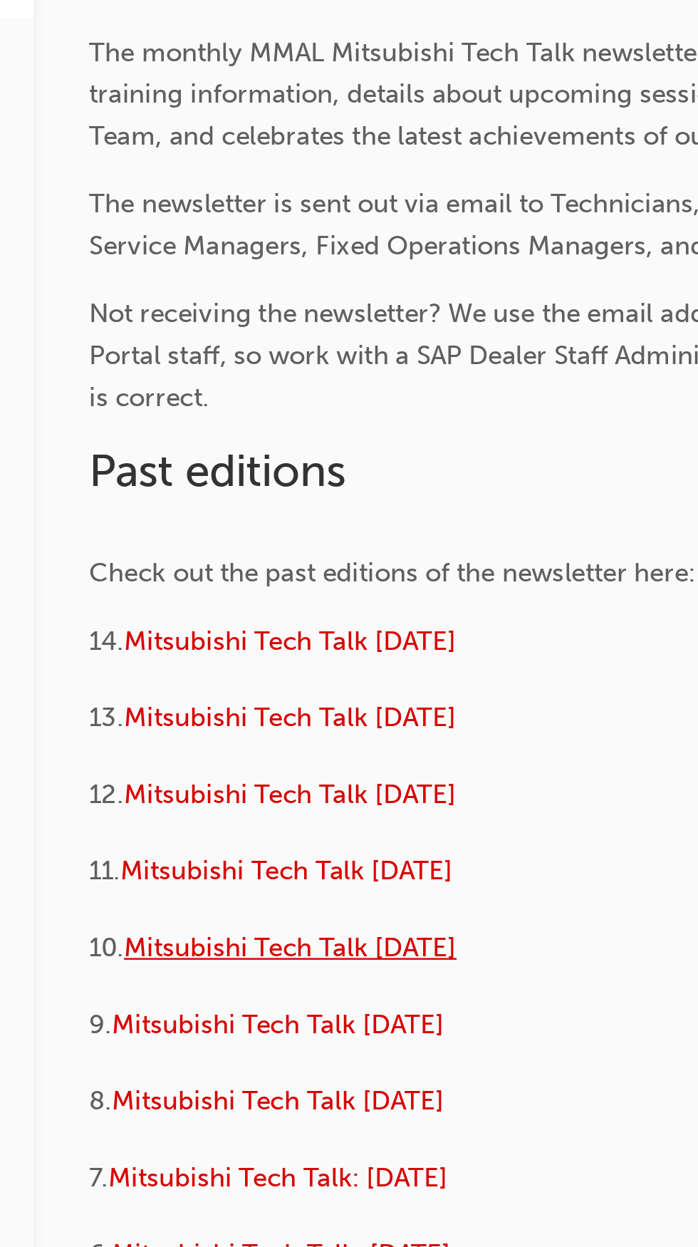
click at [203, 619] on span "Mitsubishi Tech Talk [DATE]" at bounding box center [148, 616] width 136 height 13
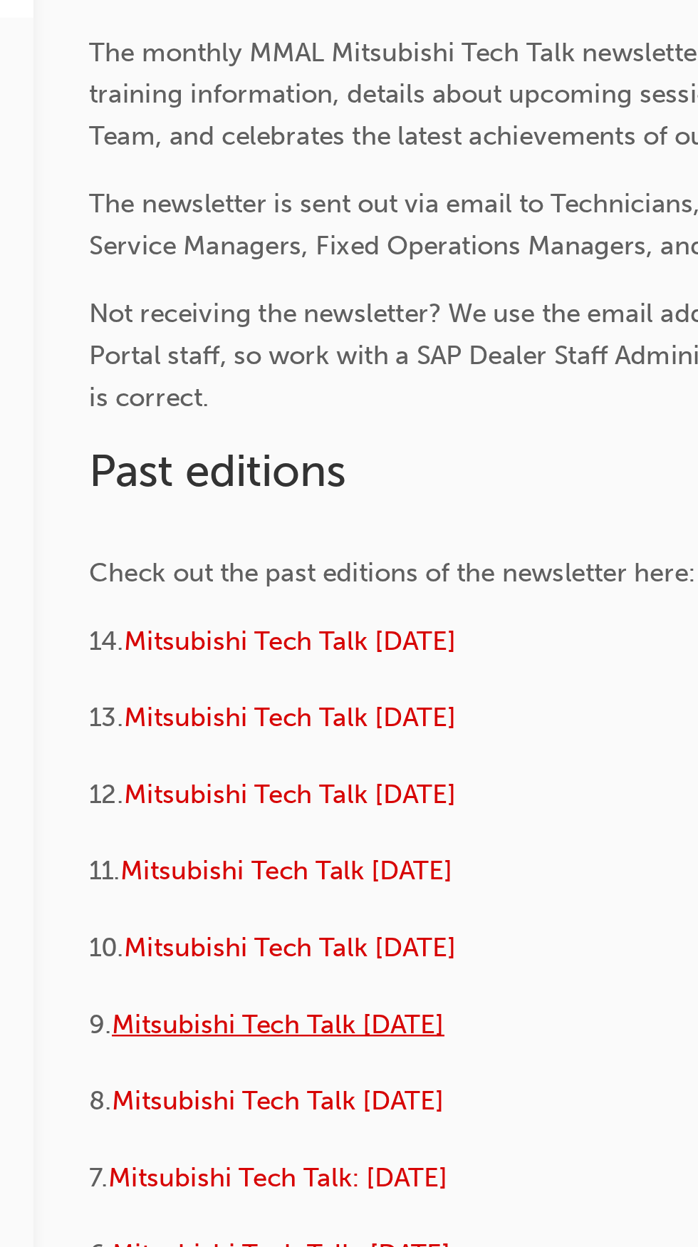
click at [174, 647] on span "Mitsubishi Tech Talk [DATE]" at bounding box center [143, 647] width 136 height 13
click at [193, 678] on span "Mitsubishi Tech Talk [DATE]" at bounding box center [143, 679] width 136 height 13
click at [195, 683] on span "Mitsubishi Tech Talk [DATE]" at bounding box center [143, 679] width 136 height 13
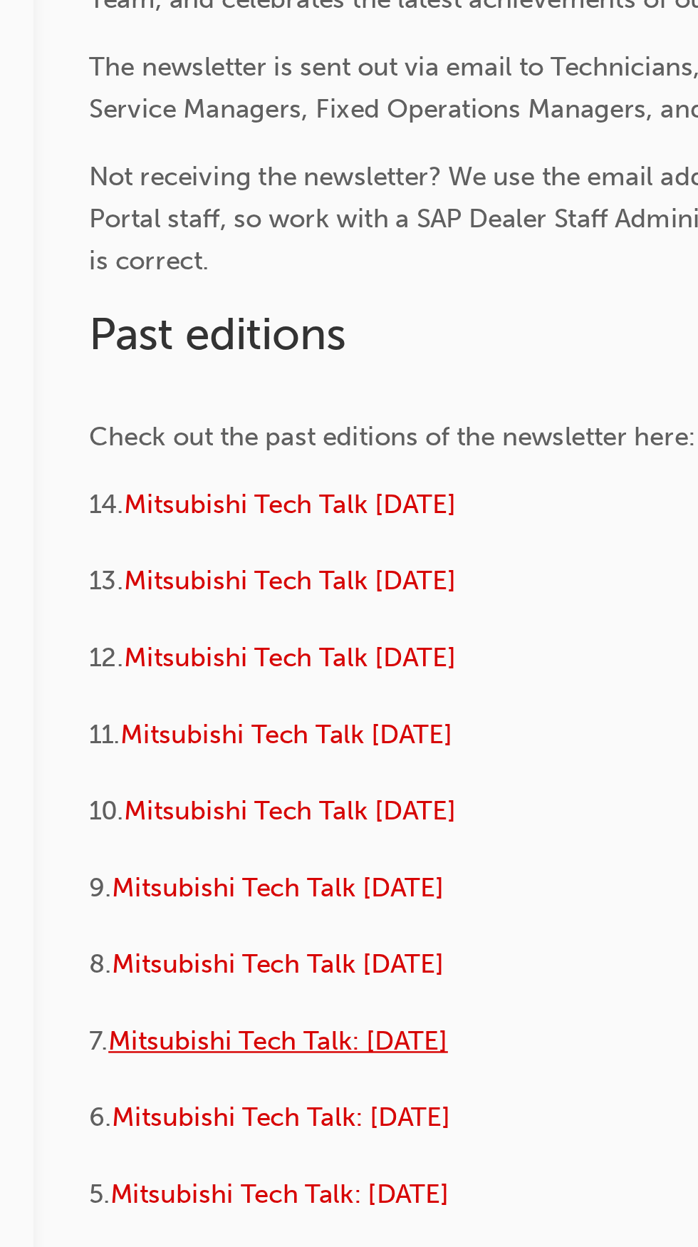
click at [182, 710] on span "Mitsubishi Tech Talk: [DATE]" at bounding box center [142, 710] width 139 height 13
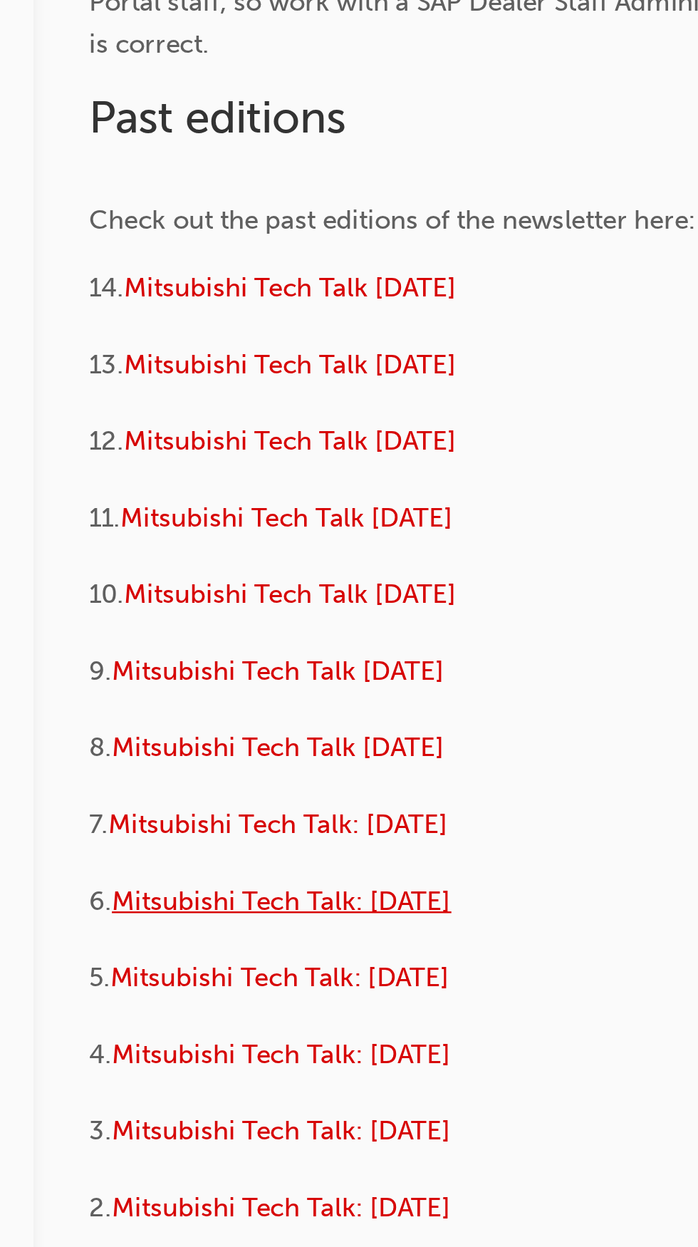
click at [206, 741] on span "Mitsubishi Tech Talk: [DATE]" at bounding box center [144, 741] width 139 height 13
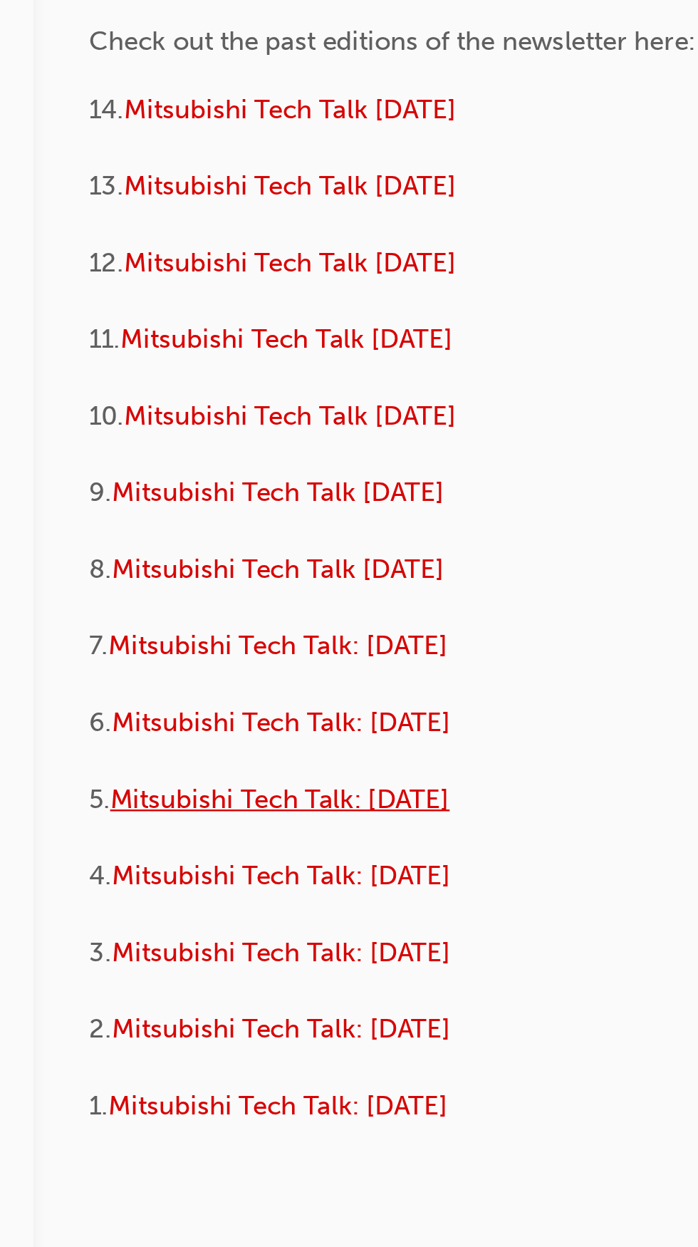
click at [197, 774] on span "Mitsubishi Tech Talk: [DATE]" at bounding box center [143, 773] width 139 height 13
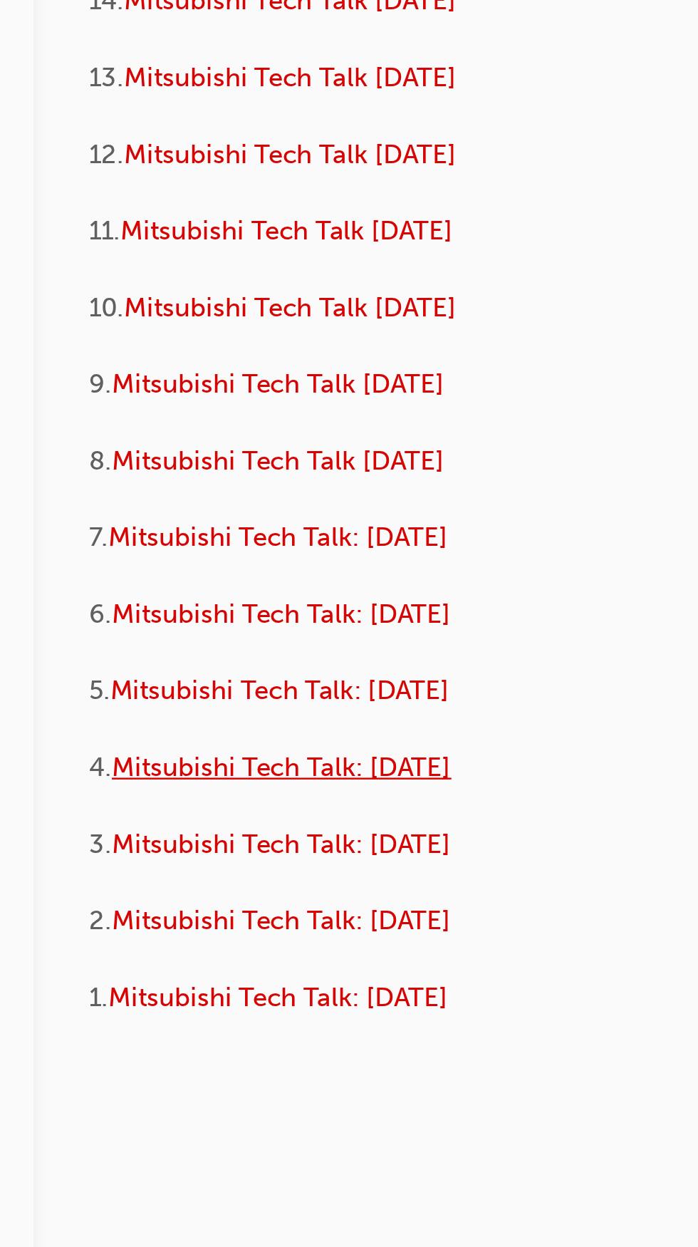
click at [181, 807] on span "Mitsubishi Tech Talk: [DATE]" at bounding box center [144, 804] width 139 height 13
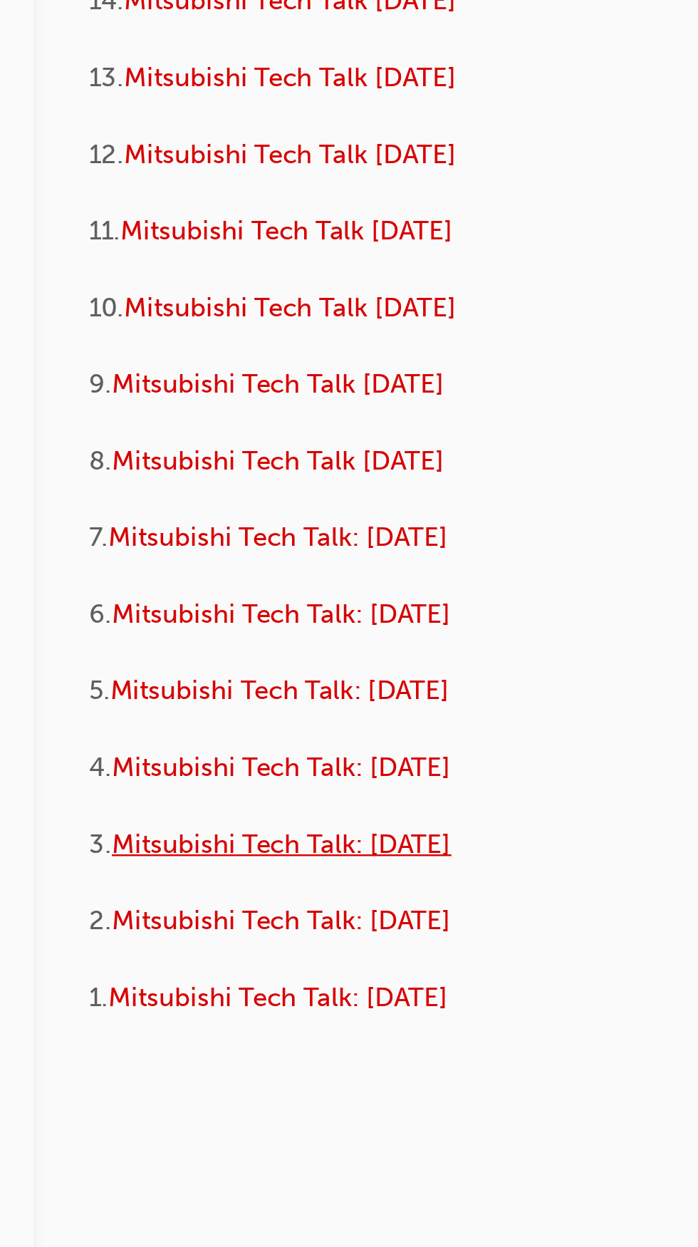
click at [178, 839] on span "Mitsubishi Tech Talk: [DATE]" at bounding box center [144, 835] width 139 height 13
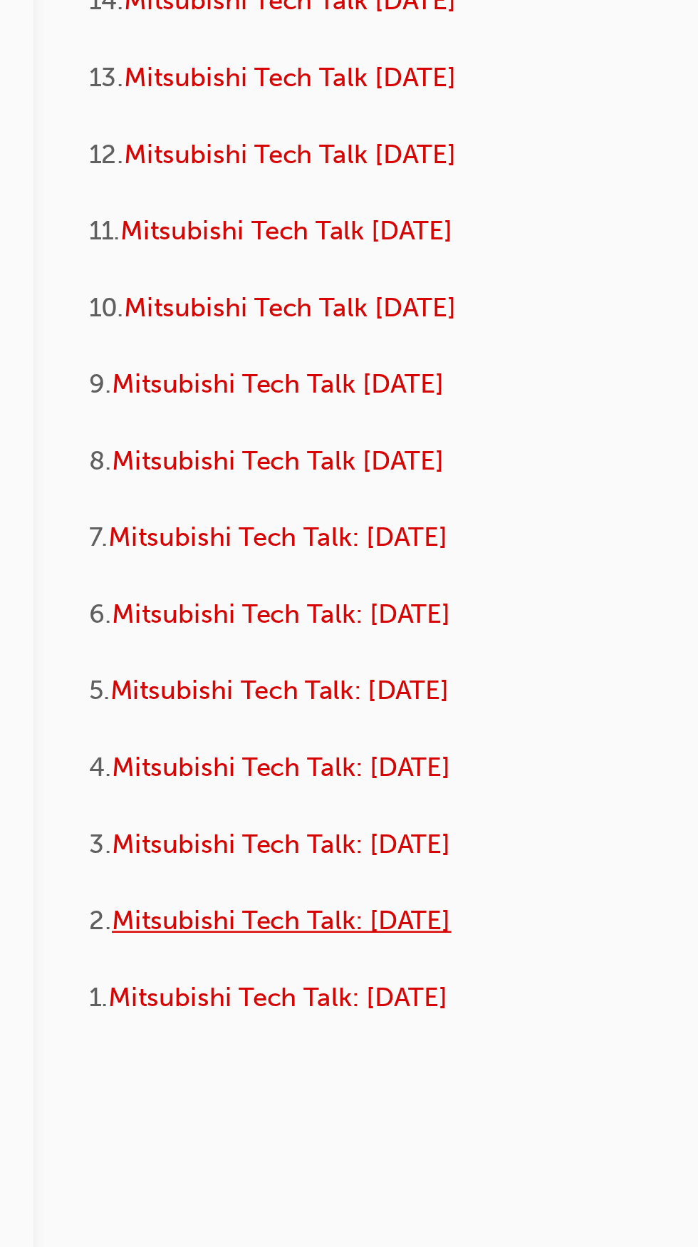
click at [181, 870] on span "Mitsubishi Tech Talk: [DATE]" at bounding box center [144, 867] width 139 height 13
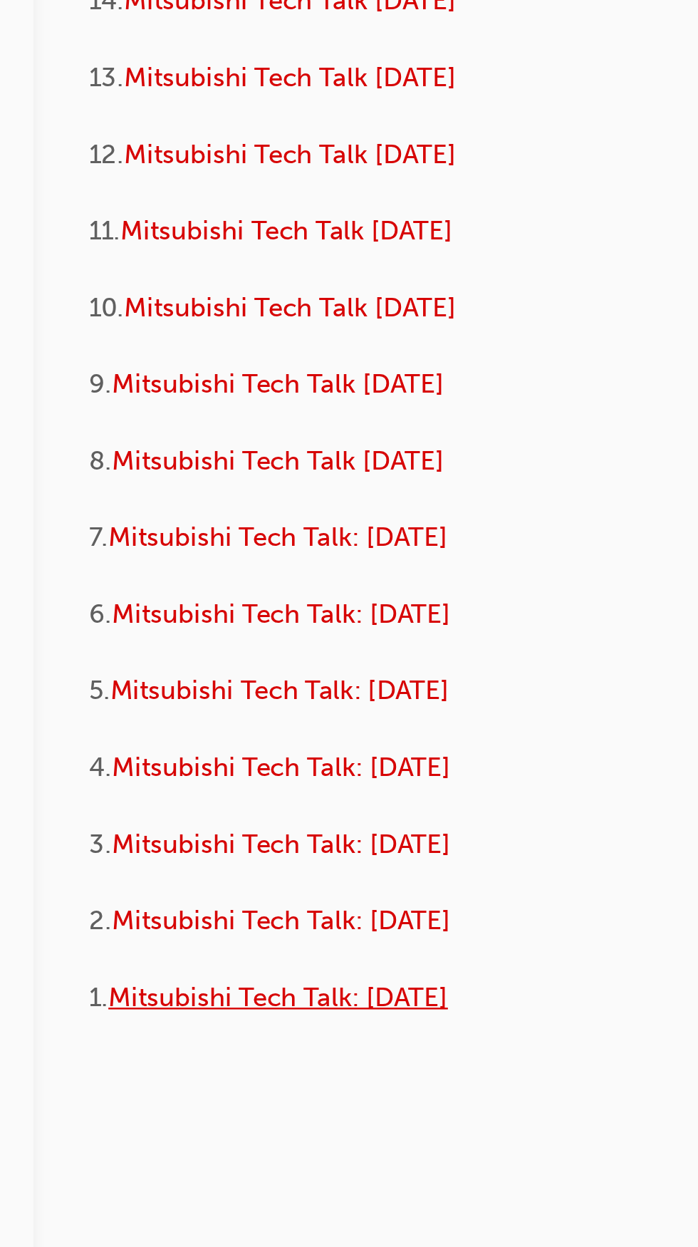
click at [197, 898] on span "Mitsubishi Tech Talk: [DATE]" at bounding box center [142, 898] width 139 height 13
click at [201, 901] on span "Mitsubishi Tech Talk: [DATE]" at bounding box center [142, 898] width 139 height 13
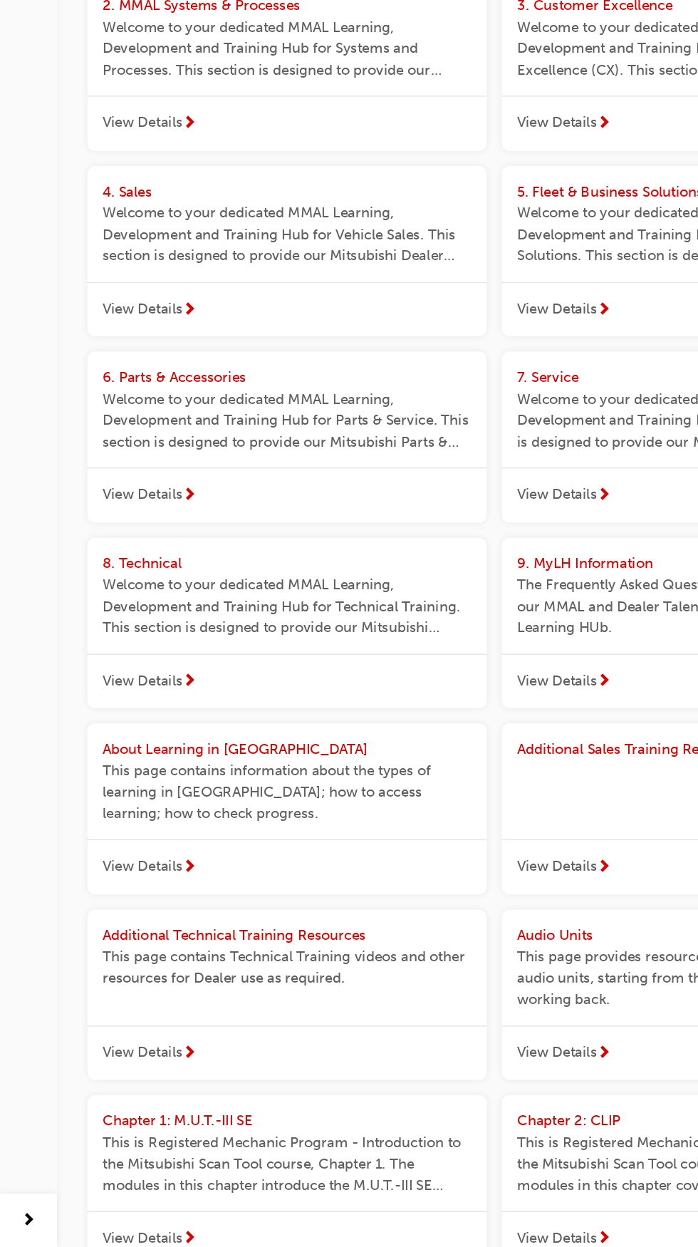
click at [214, 1022] on div "Additional Technical Training Resources" at bounding box center [215, 1013] width 276 height 16
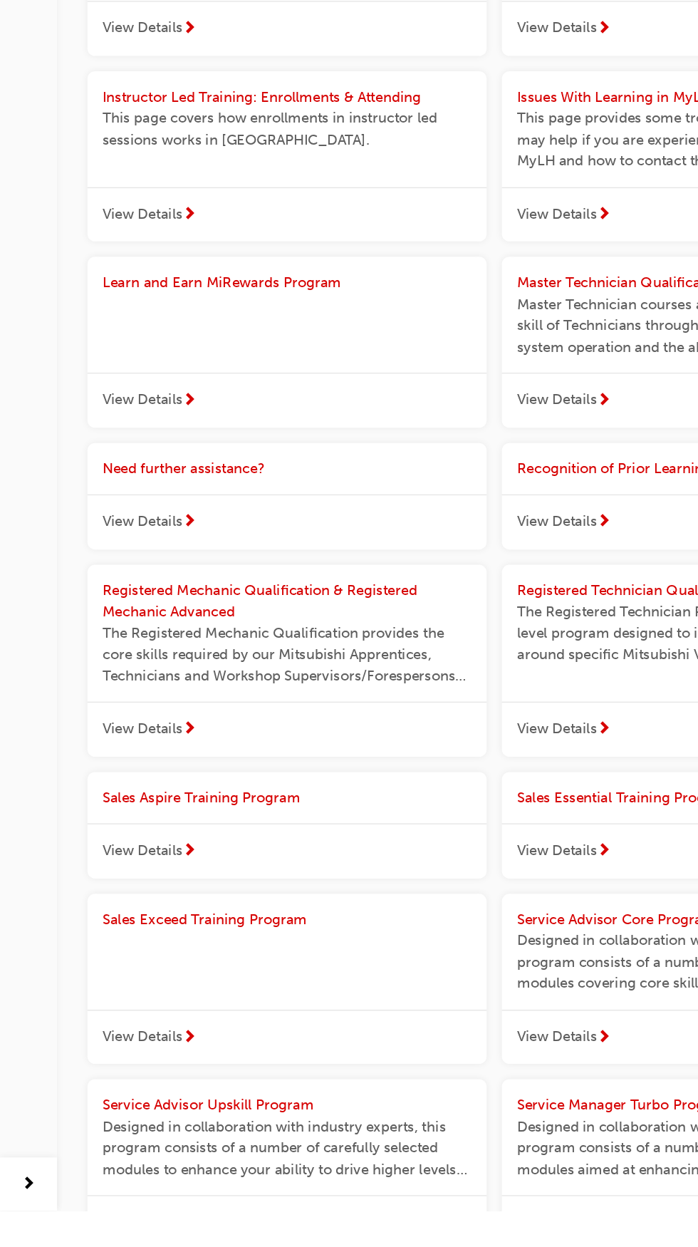
scroll to position [1532, 0]
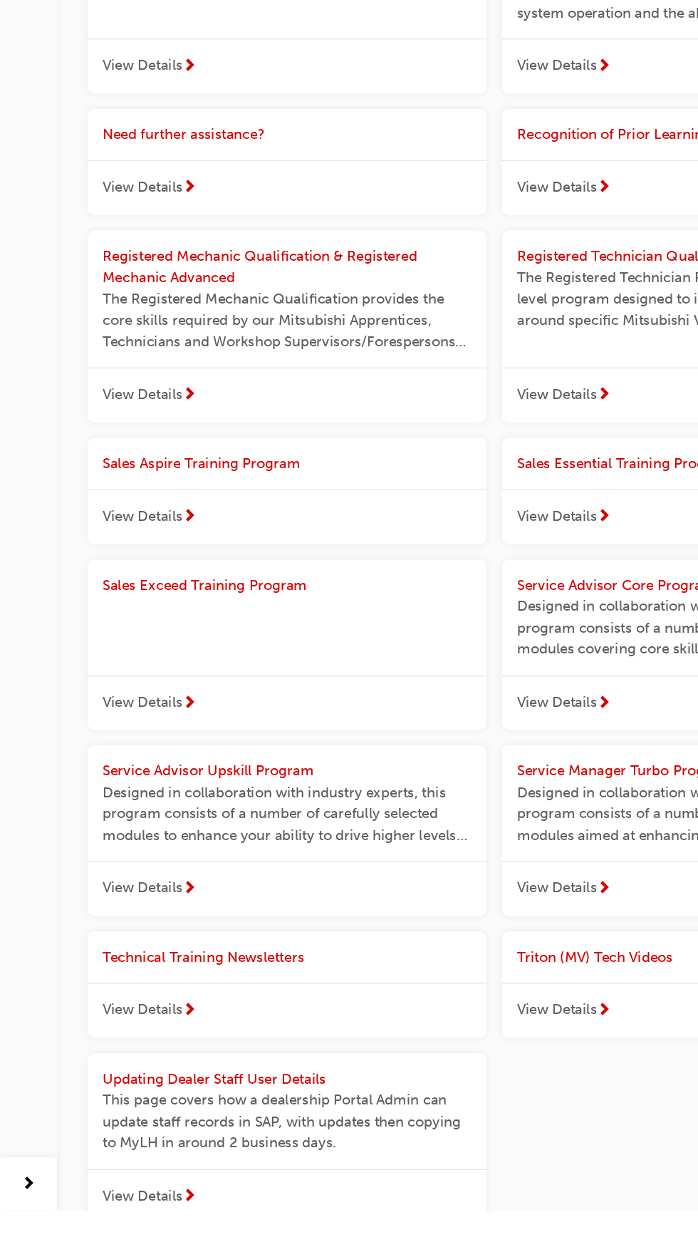
click at [212, 1074] on div "Technical Training Newsletters" at bounding box center [215, 1056] width 299 height 39
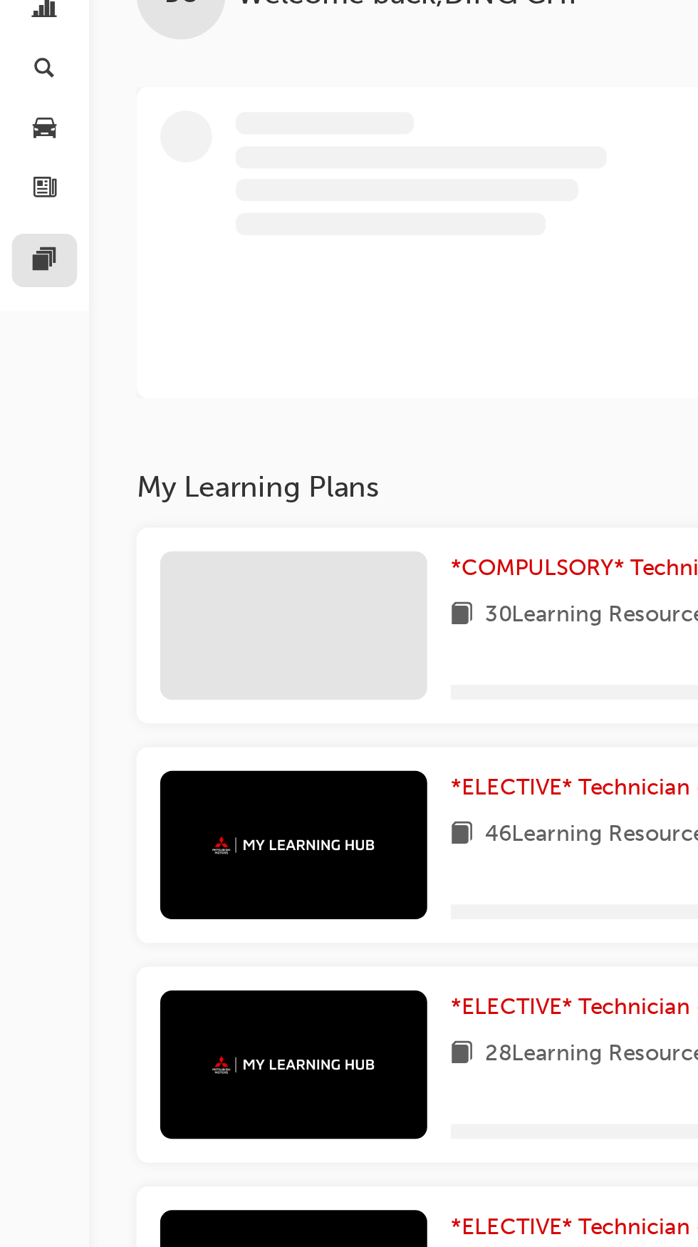
click at [22, 222] on link at bounding box center [21, 212] width 31 height 26
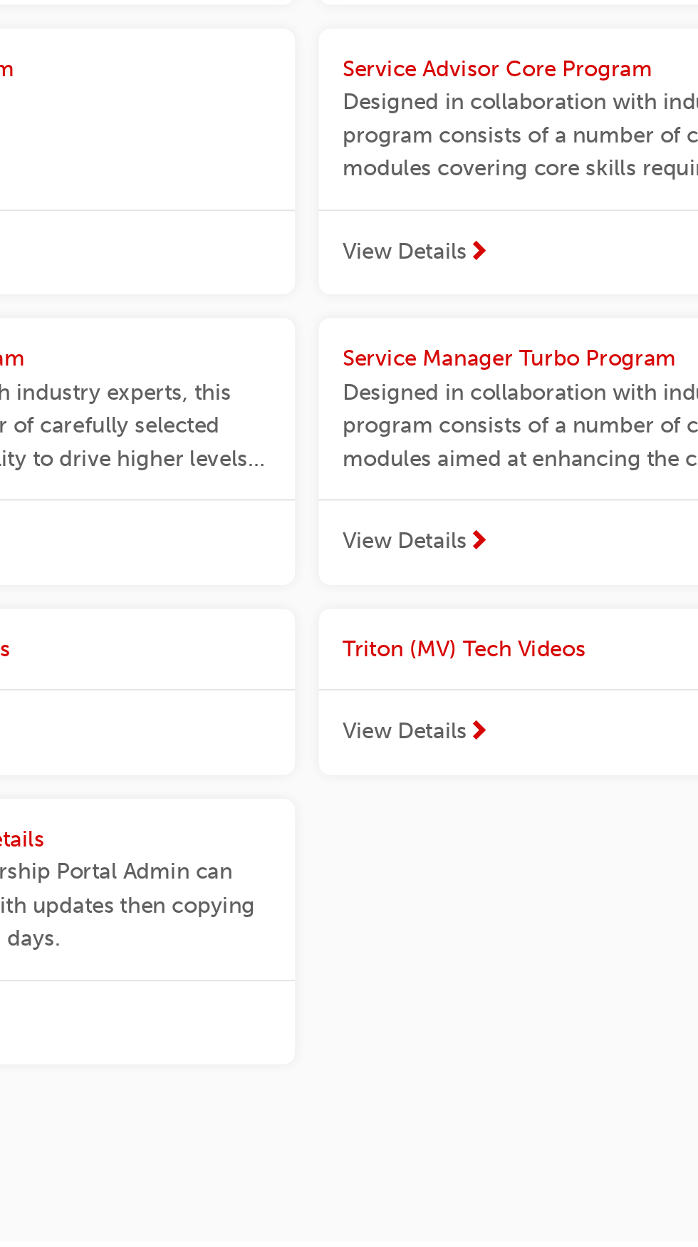
scroll to position [1632, 0]
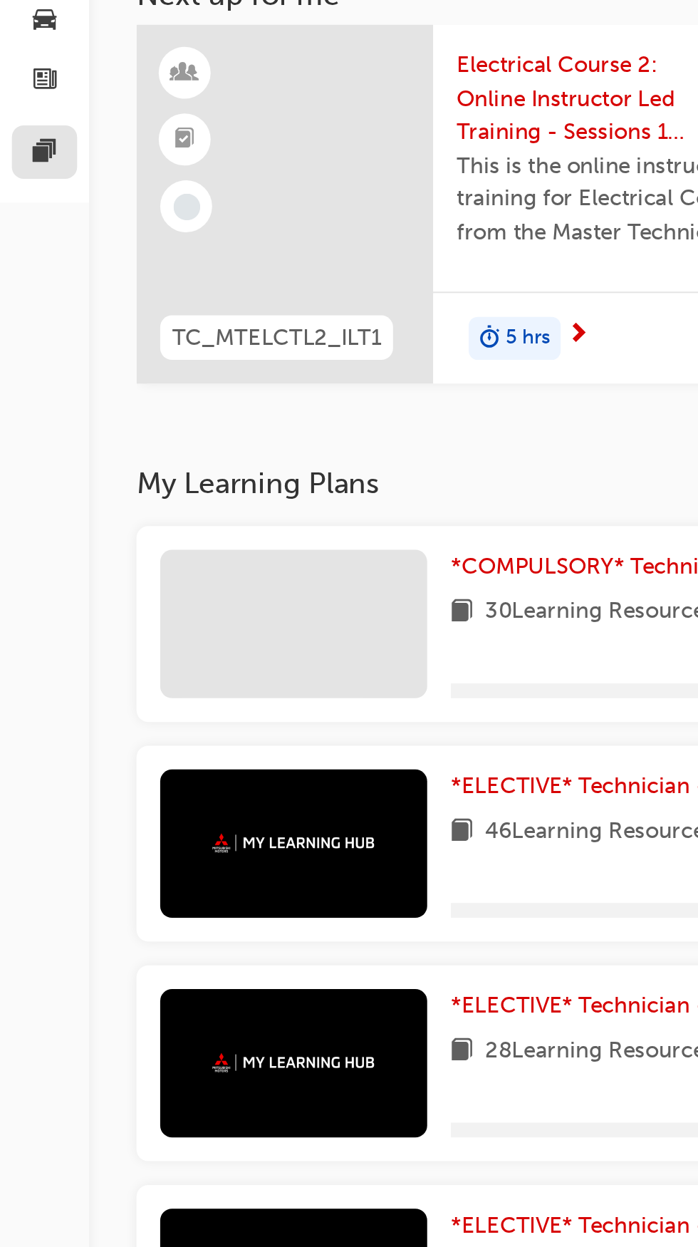
scroll to position [287, 0]
